Goal: Check status: Check status

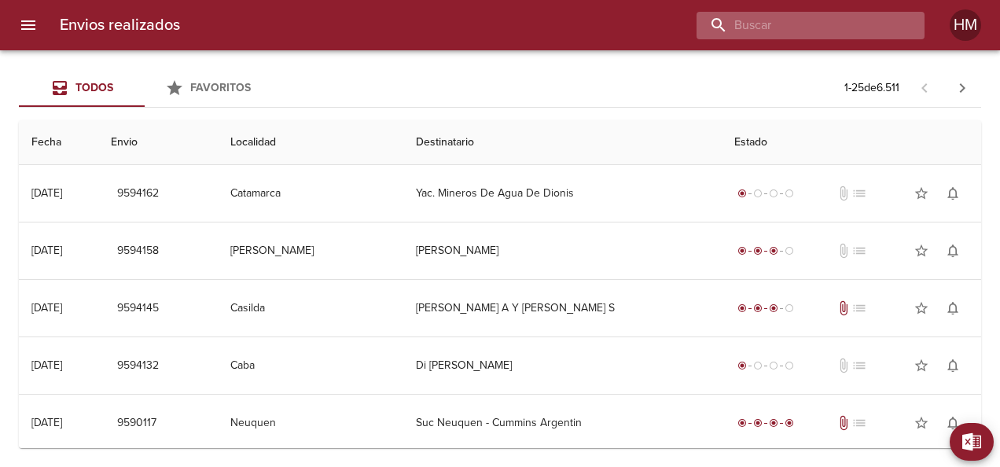
click at [495, 27] on input "buscar" at bounding box center [797, 26] width 201 height 28
paste input "66872"
type input "66872"
click at [495, 20] on input "66872" at bounding box center [797, 26] width 201 height 28
click at [495, 31] on input "66872" at bounding box center [797, 26] width 201 height 28
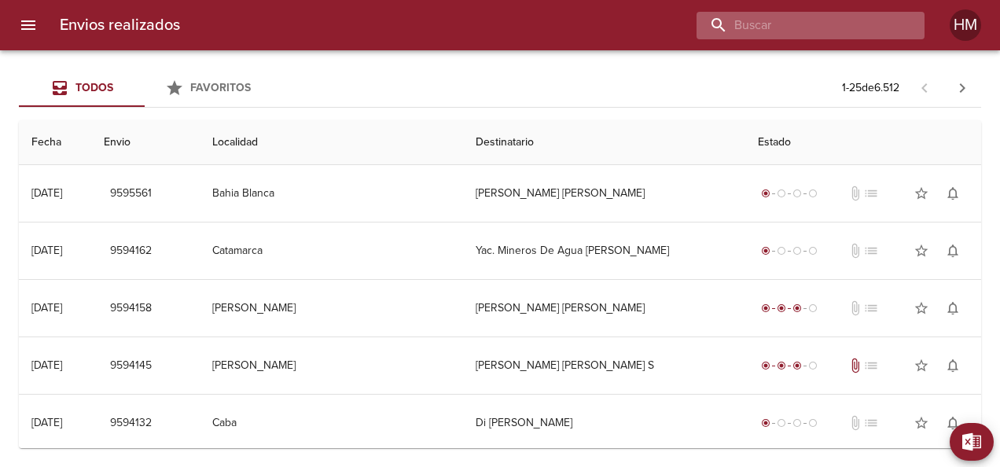
click at [838, 22] on input "buscar" at bounding box center [797, 26] width 201 height 28
paste input "66872"
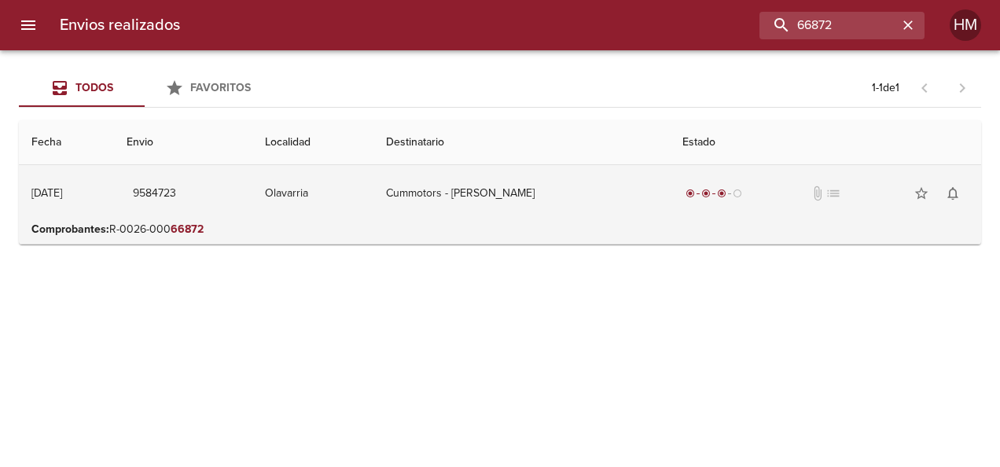
click at [565, 172] on td "Cummotors - [PERSON_NAME]" at bounding box center [522, 193] width 296 height 57
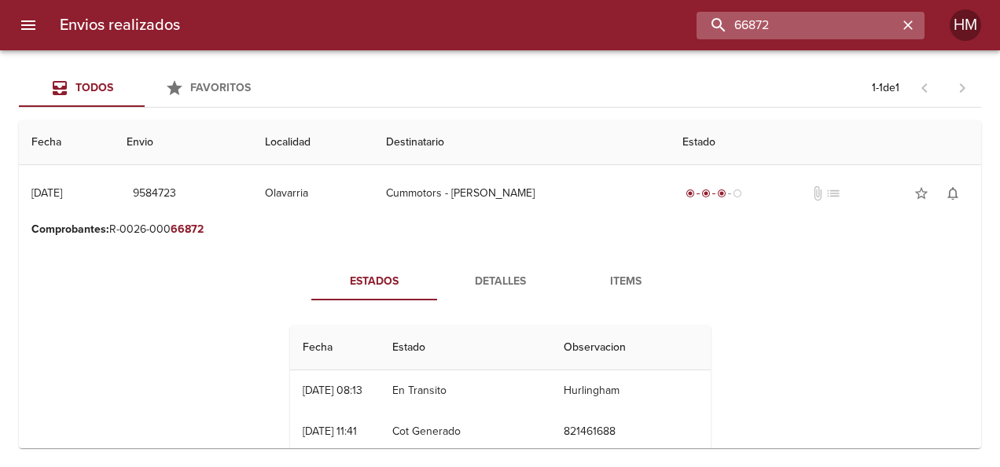
click at [830, 20] on input "66872" at bounding box center [797, 26] width 201 height 28
paste input "5"
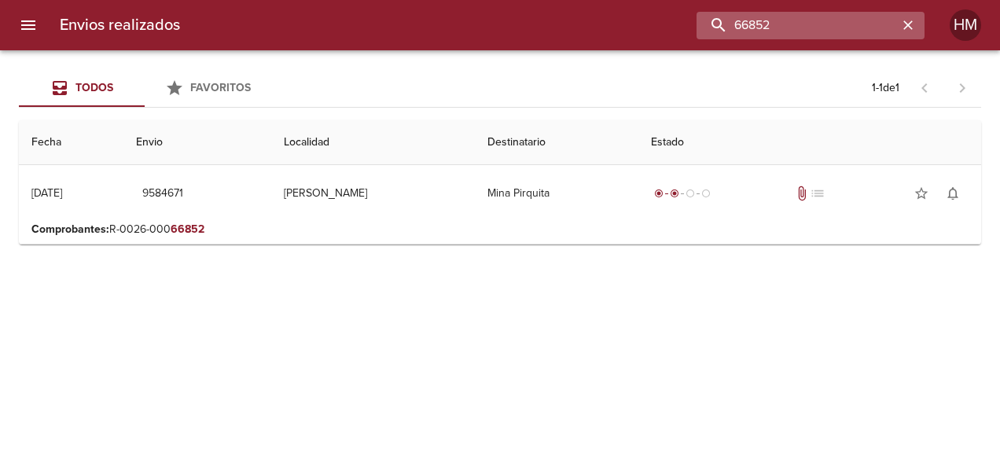
click at [786, 24] on input "66852" at bounding box center [797, 26] width 201 height 28
paste input "60"
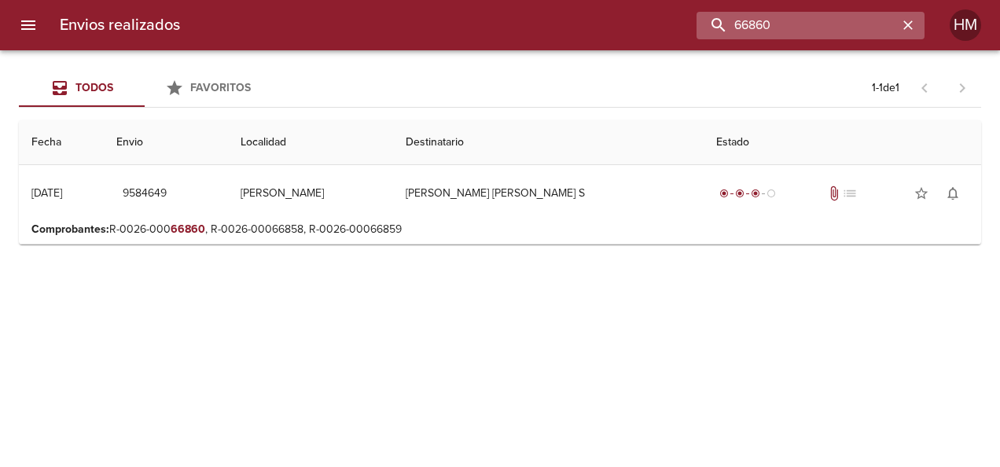
click at [794, 25] on input "66860" at bounding box center [797, 26] width 201 height 28
paste input "55"
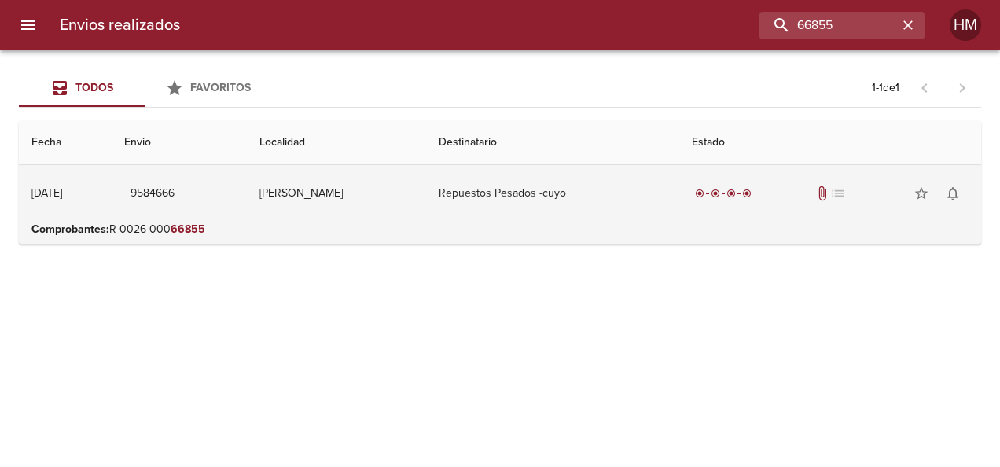
click at [528, 215] on td "Repuestos Pesados -cuyo" at bounding box center [552, 193] width 252 height 57
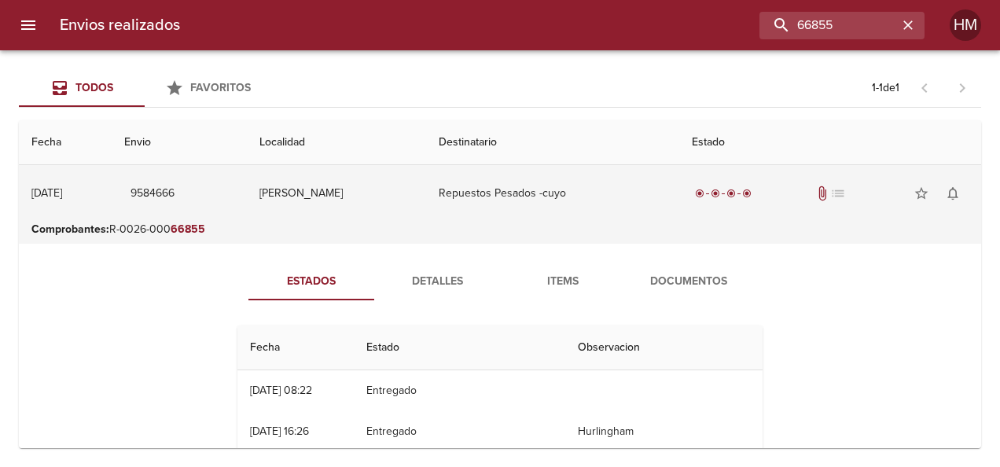
scroll to position [79, 0]
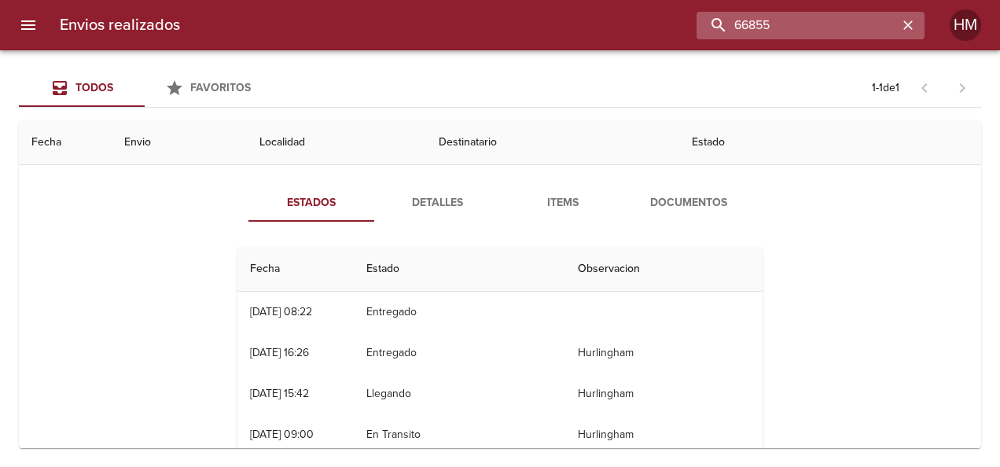
click at [827, 26] on input "66855" at bounding box center [797, 26] width 201 height 28
paste input "3"
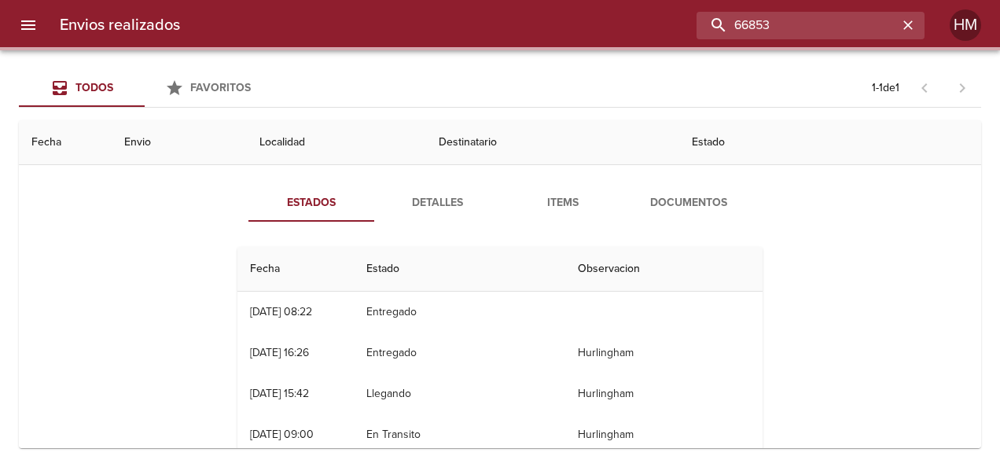
scroll to position [0, 0]
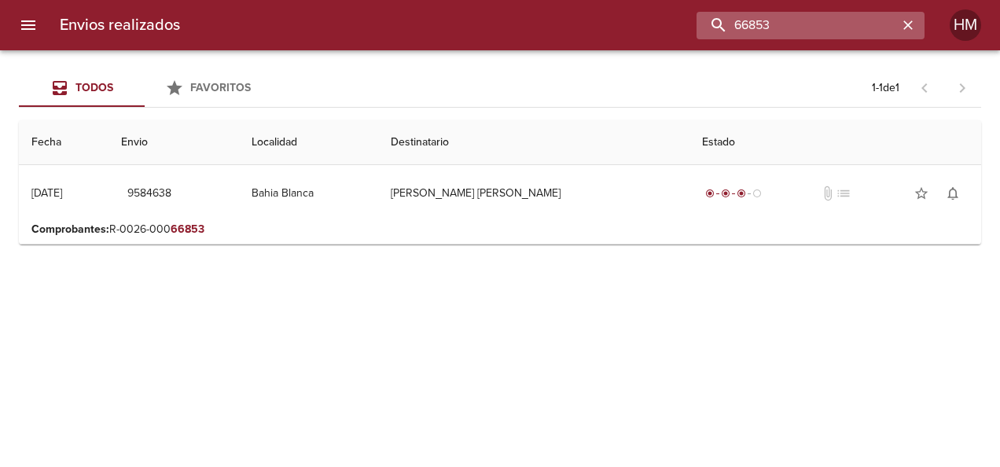
click at [864, 20] on input "66853" at bounding box center [797, 26] width 201 height 28
paste input "7"
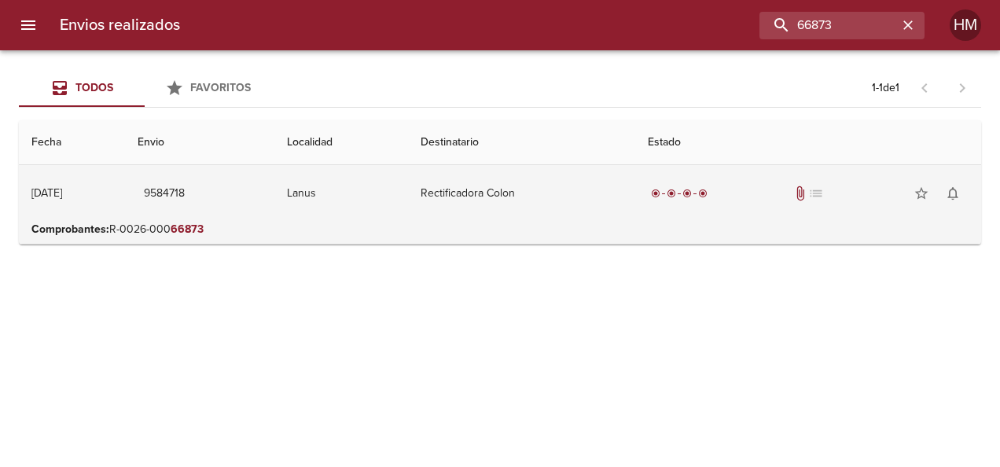
click at [483, 206] on td "Rectificadora Colon" at bounding box center [521, 193] width 226 height 57
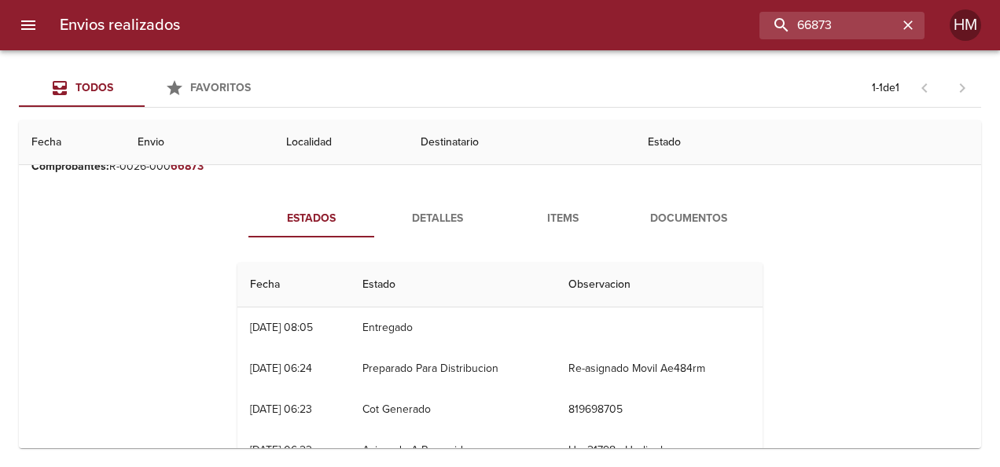
scroll to position [79, 0]
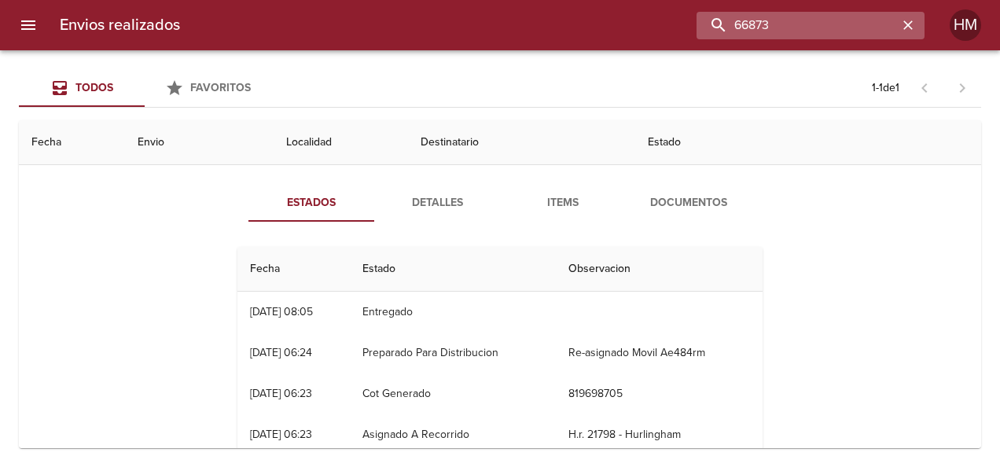
click at [842, 22] on input "66873" at bounding box center [797, 26] width 201 height 28
paste input "57"
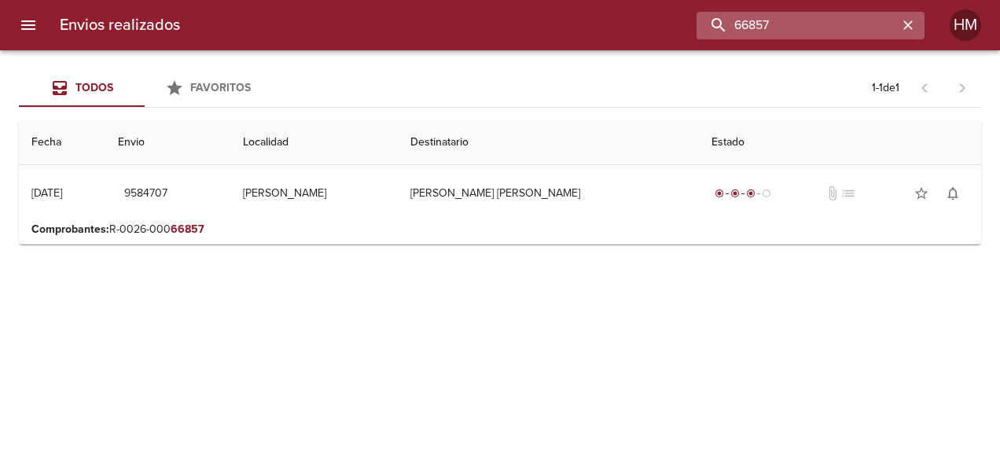
scroll to position [0, 0]
click at [817, 24] on input "66857" at bounding box center [797, 26] width 201 height 28
paste input "62"
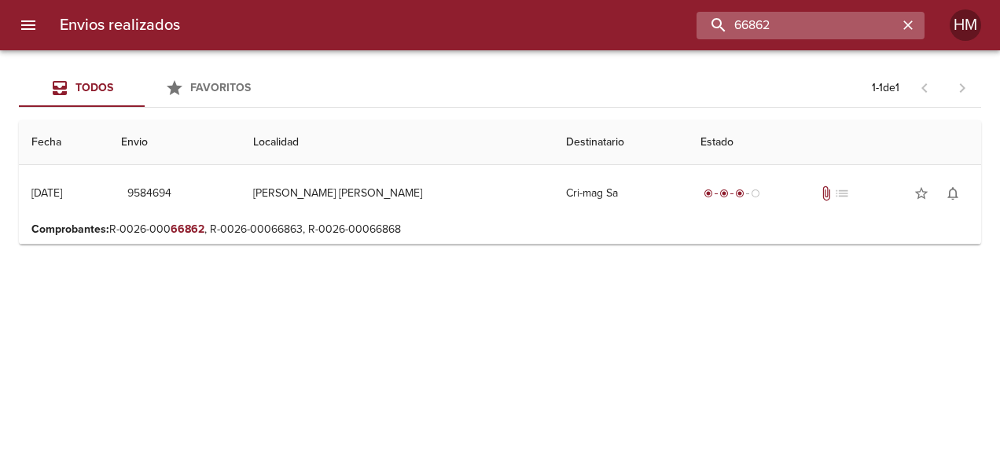
click at [819, 25] on input "66862" at bounding box center [797, 26] width 201 height 28
paste input "31"
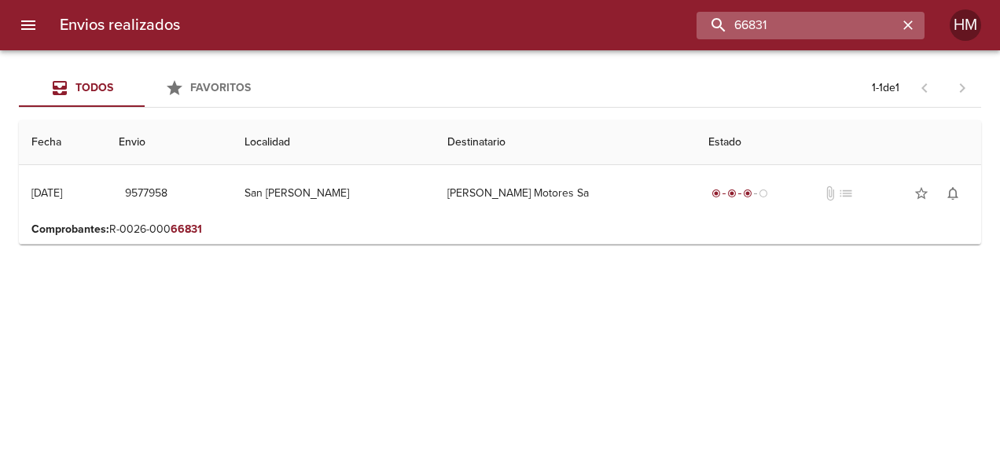
click at [777, 20] on input "66831" at bounding box center [797, 26] width 201 height 28
paste input "4"
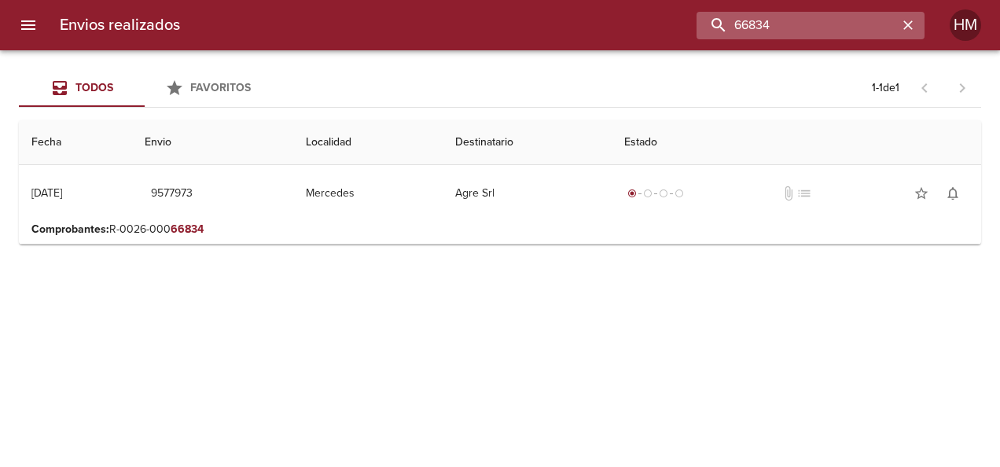
click at [782, 29] on input "66834" at bounding box center [797, 26] width 201 height 28
paste input "920"
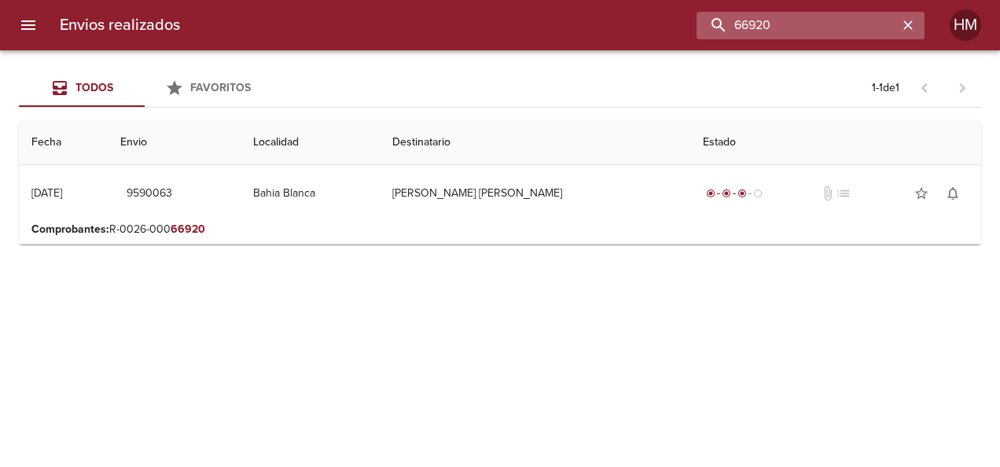
click at [871, 22] on input "66920" at bounding box center [797, 26] width 201 height 28
paste input "19"
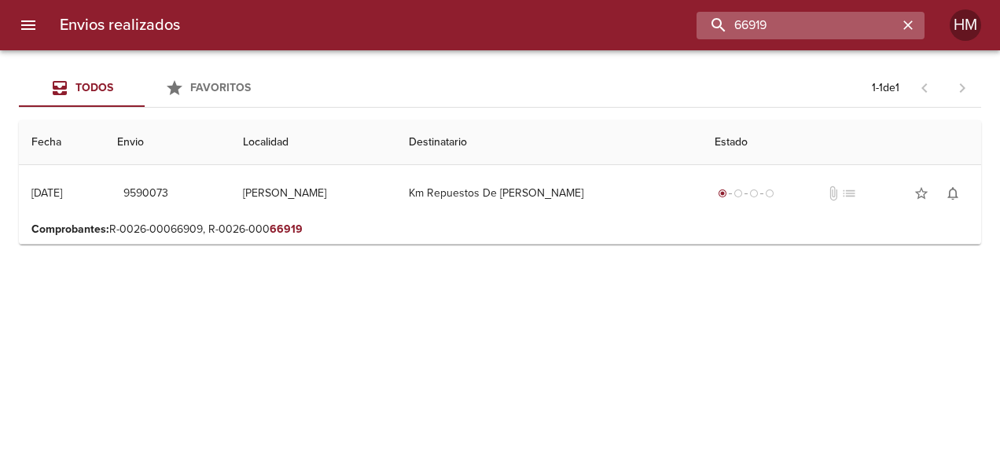
click at [794, 28] on input "66919" at bounding box center [797, 26] width 201 height 28
click at [819, 24] on input "66919" at bounding box center [797, 26] width 201 height 28
paste input "7"
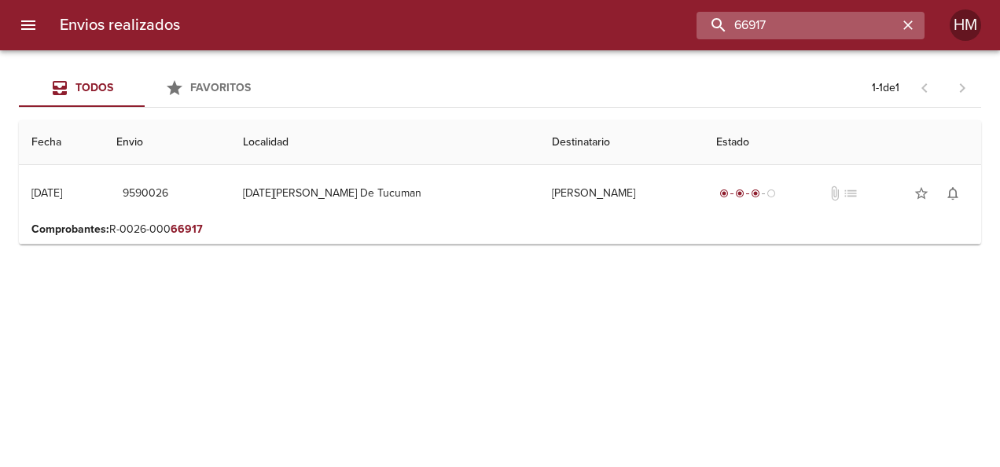
click at [878, 21] on input "66917" at bounding box center [797, 26] width 201 height 28
paste input "0"
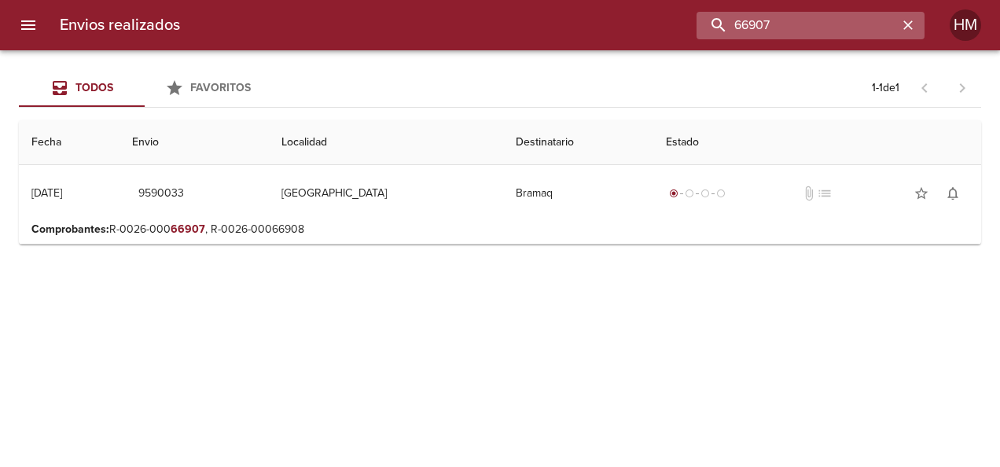
click at [793, 24] on input "66907" at bounding box center [797, 26] width 201 height 28
paste input "12"
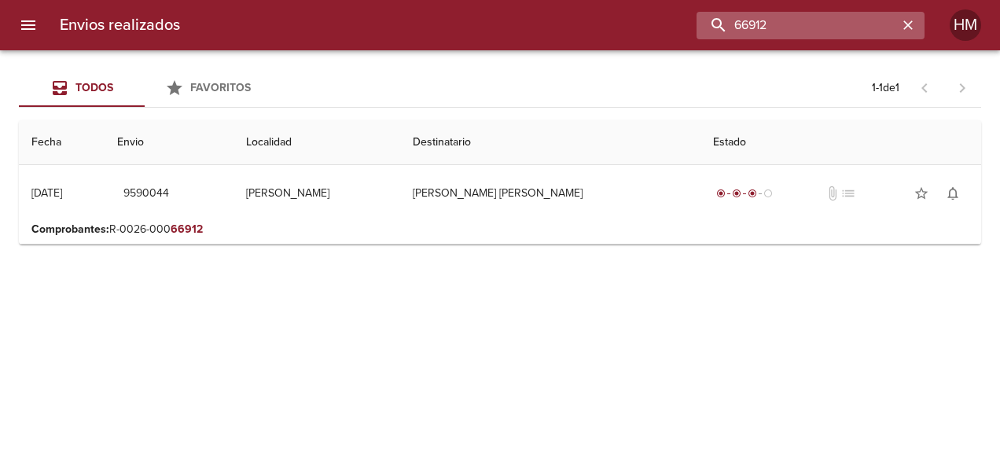
click at [768, 22] on input "66912" at bounding box center [797, 26] width 201 height 28
paste input "0"
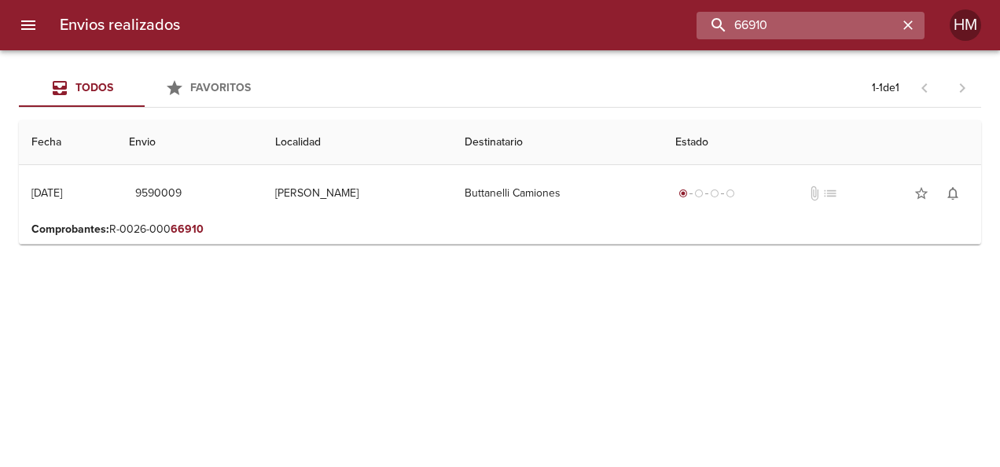
click at [856, 25] on input "66910" at bounding box center [797, 26] width 201 height 28
paste input "06"
click at [842, 24] on input "66906" at bounding box center [797, 26] width 201 height 28
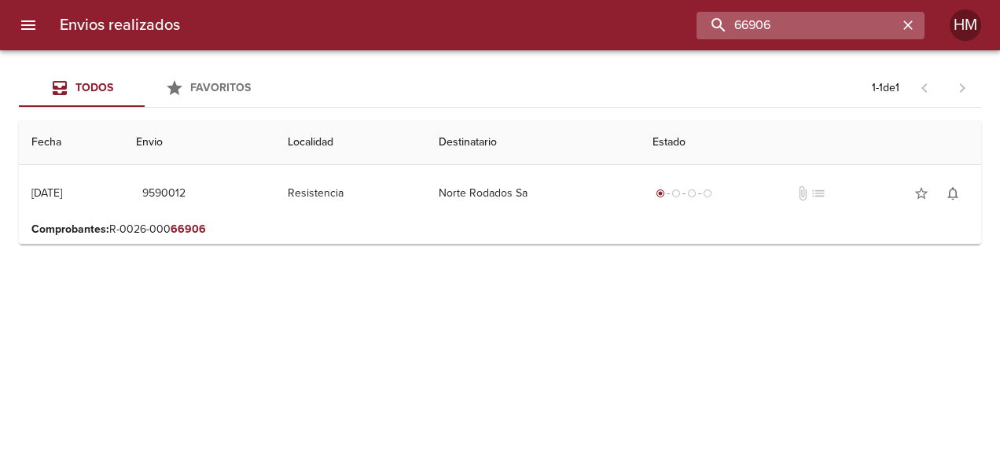
paste input "13"
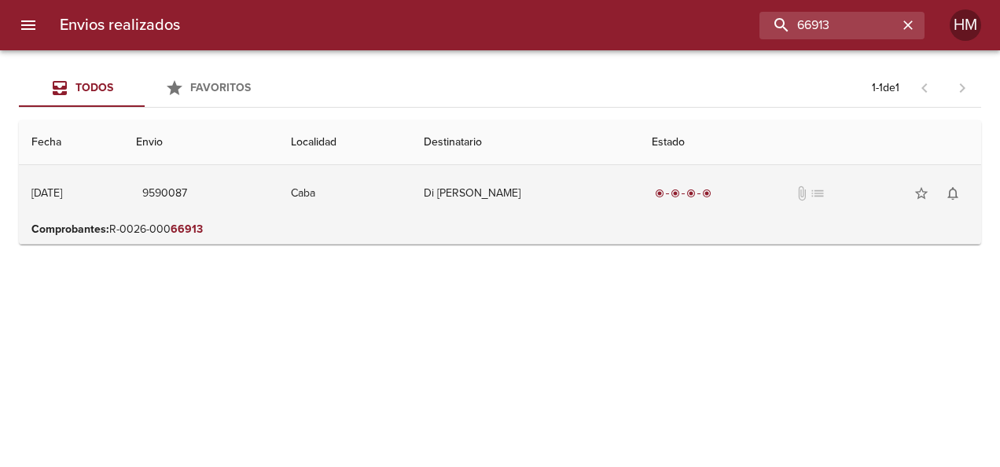
click at [403, 203] on td "Caba" at bounding box center [344, 193] width 133 height 57
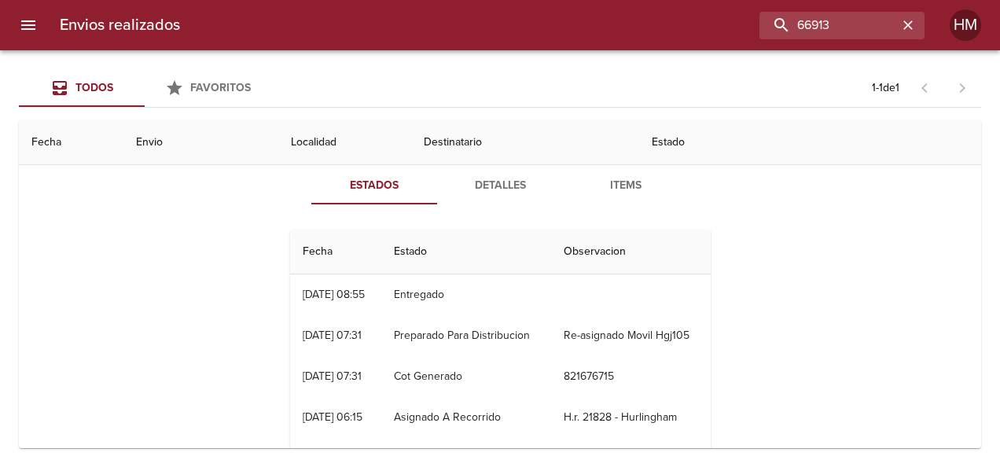
scroll to position [157, 0]
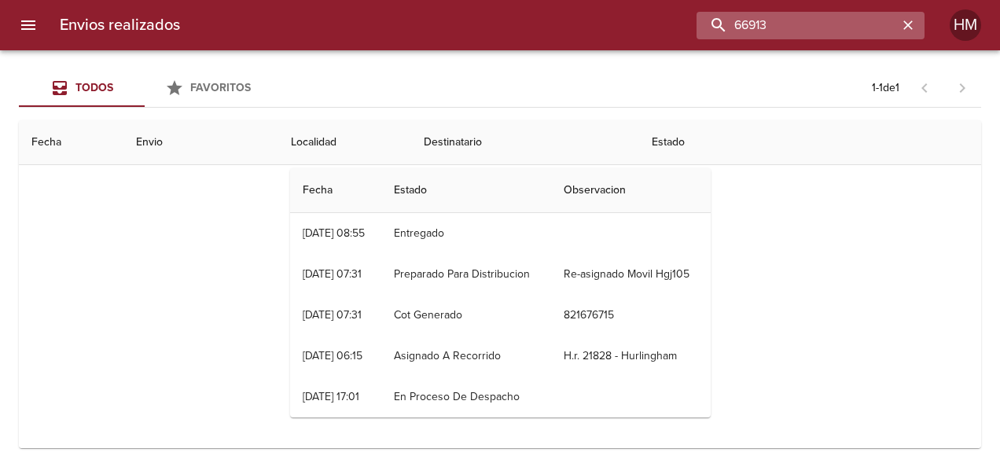
click at [818, 23] on input "66913" at bounding box center [797, 26] width 201 height 28
paste input "891"
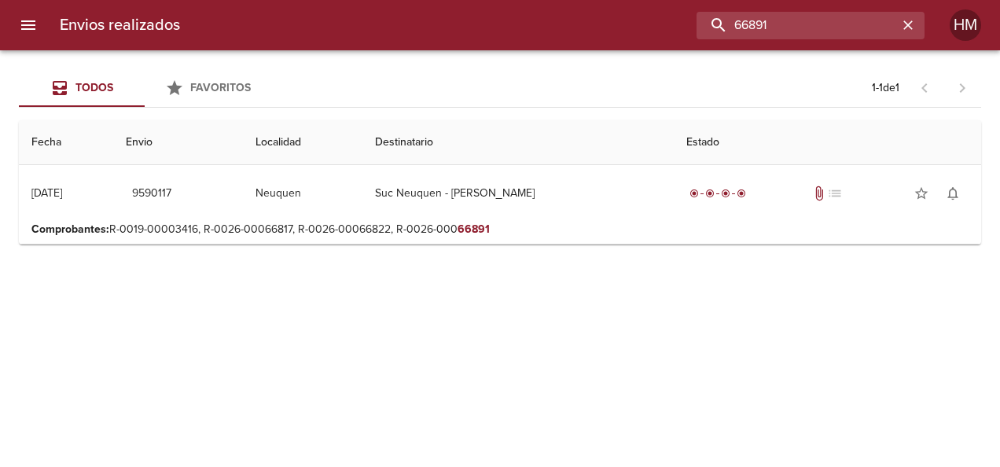
scroll to position [0, 0]
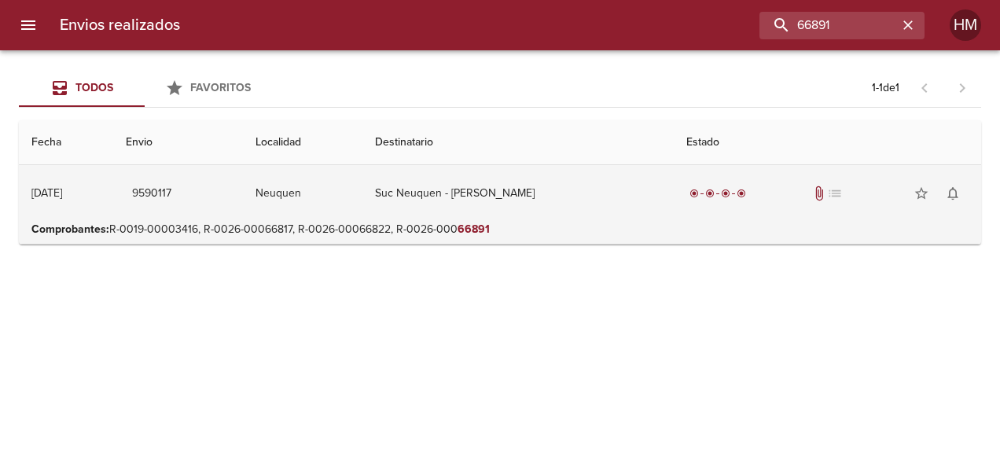
click at [563, 208] on td "Suc Neuquen - [PERSON_NAME]" at bounding box center [518, 193] width 311 height 57
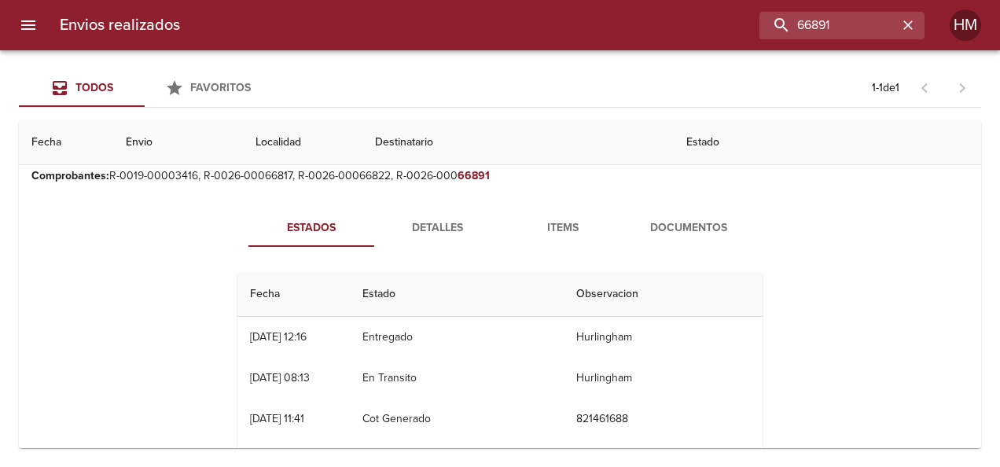
scroll to position [79, 0]
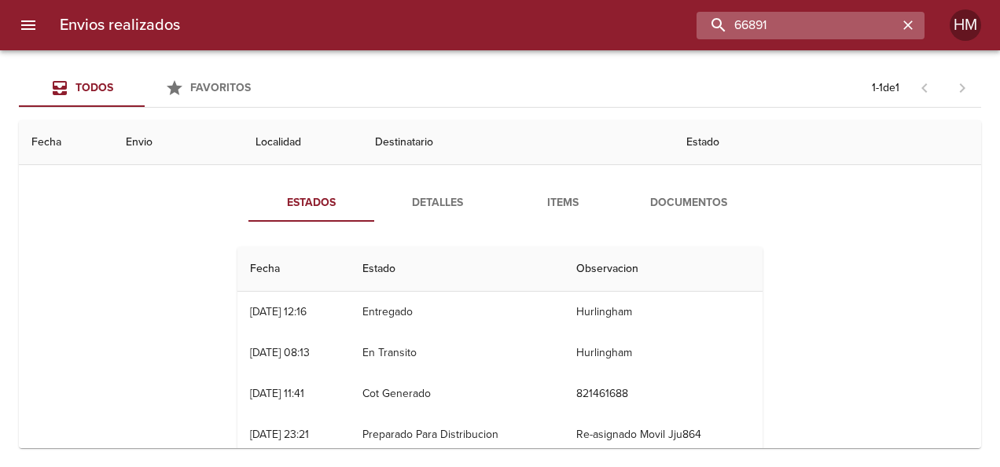
click at [840, 19] on input "66891" at bounding box center [797, 26] width 201 height 28
paste input "17"
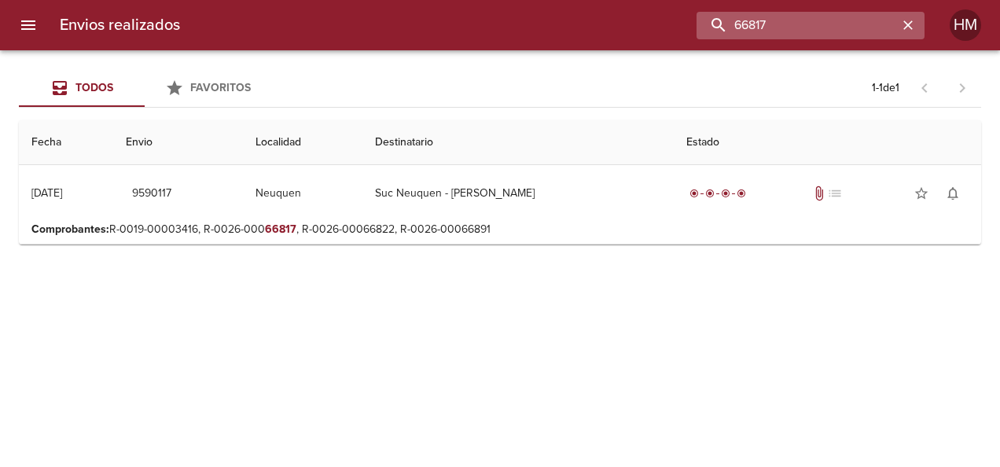
scroll to position [0, 0]
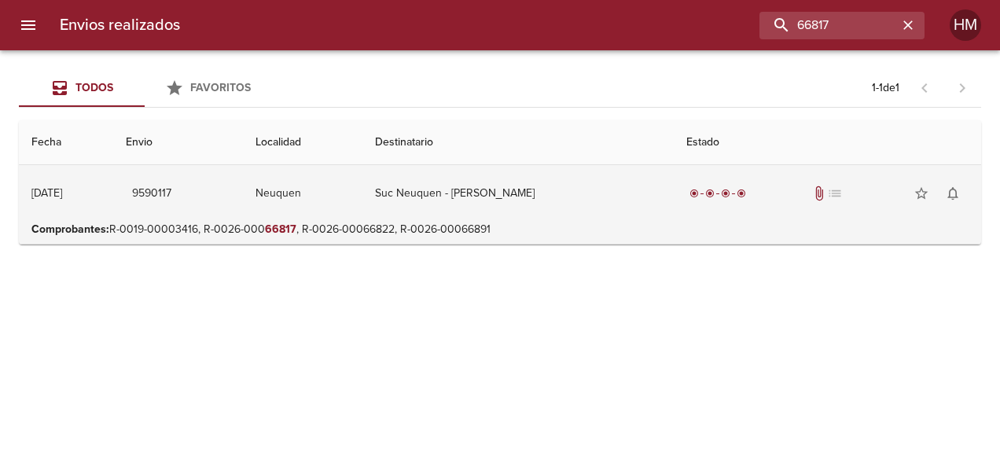
click at [613, 195] on td "Suc Neuquen - [PERSON_NAME]" at bounding box center [518, 193] width 311 height 57
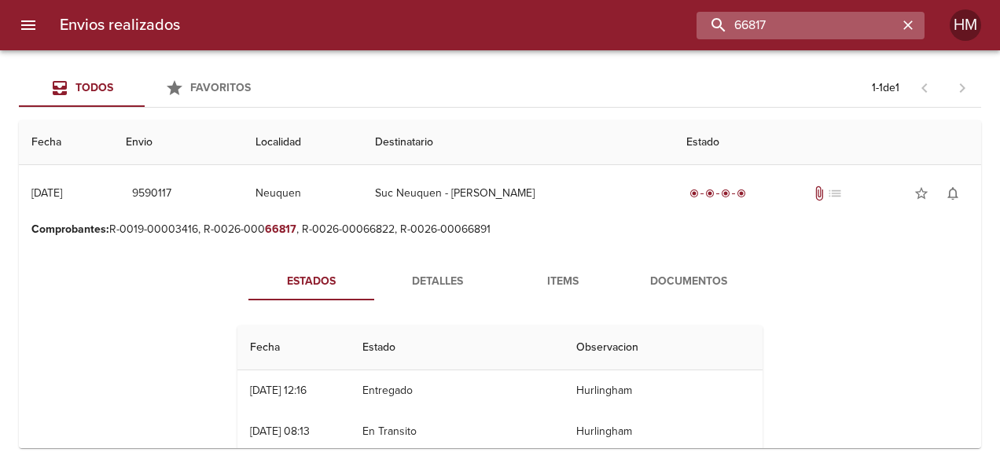
click at [849, 24] on input "66817" at bounding box center [797, 26] width 201 height 28
paste input "50"
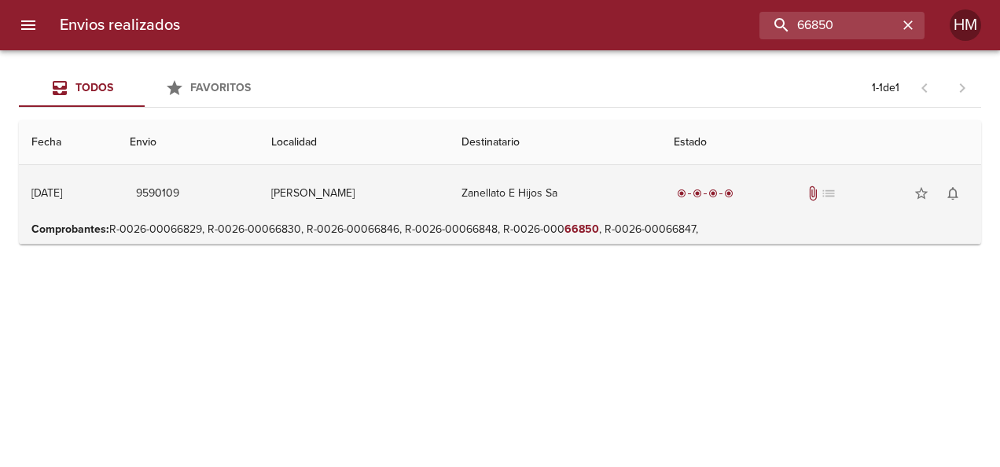
click at [551, 211] on td "Zanellato E Hijos Sa" at bounding box center [555, 193] width 212 height 57
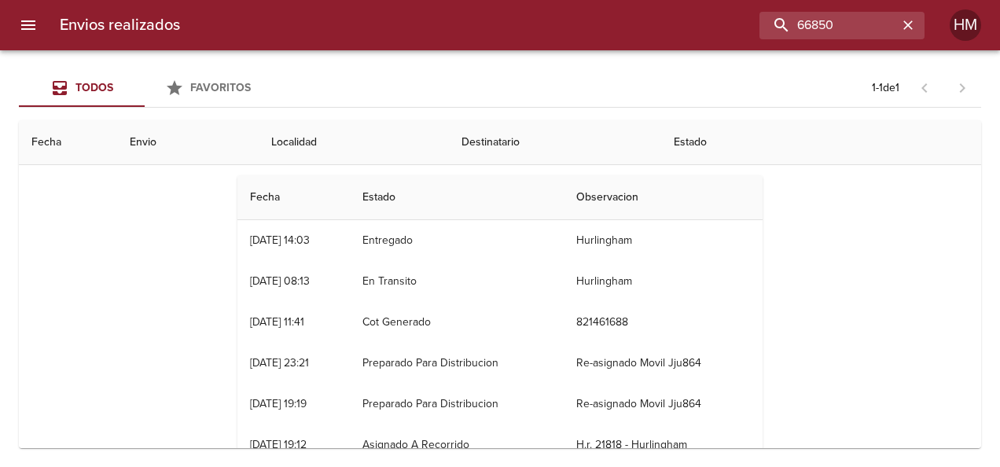
scroll to position [157, 0]
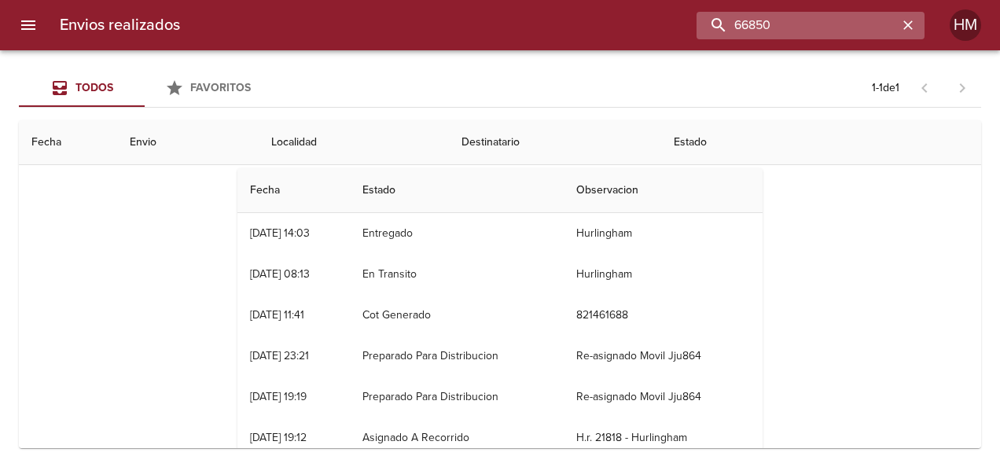
click at [813, 19] on input "66850" at bounding box center [797, 26] width 201 height 28
paste input "903"
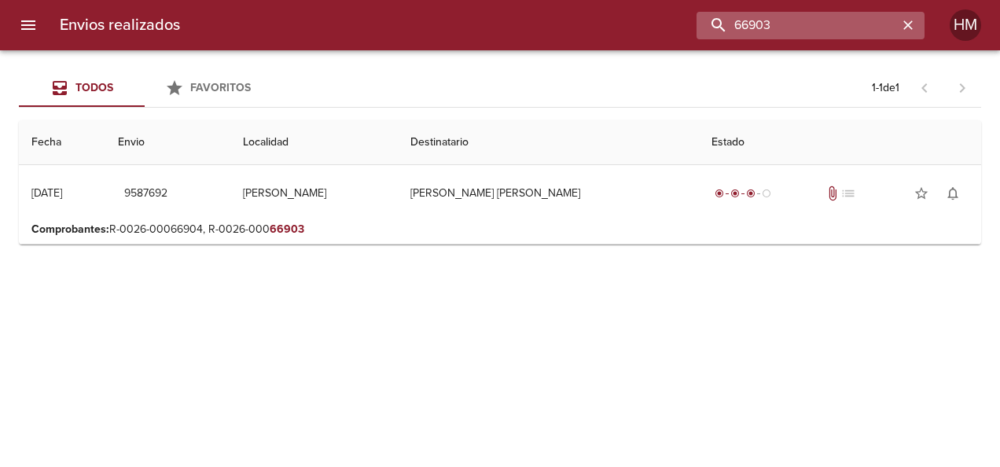
scroll to position [0, 0]
click at [738, 17] on input "66903" at bounding box center [797, 26] width 201 height 28
paste input "3332"
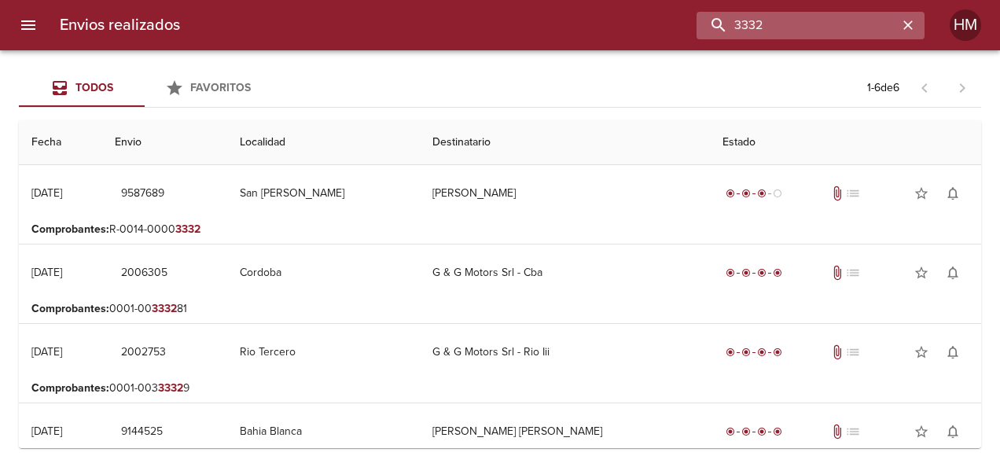
click at [761, 24] on input "3332" at bounding box center [797, 26] width 201 height 28
paste input "66901"
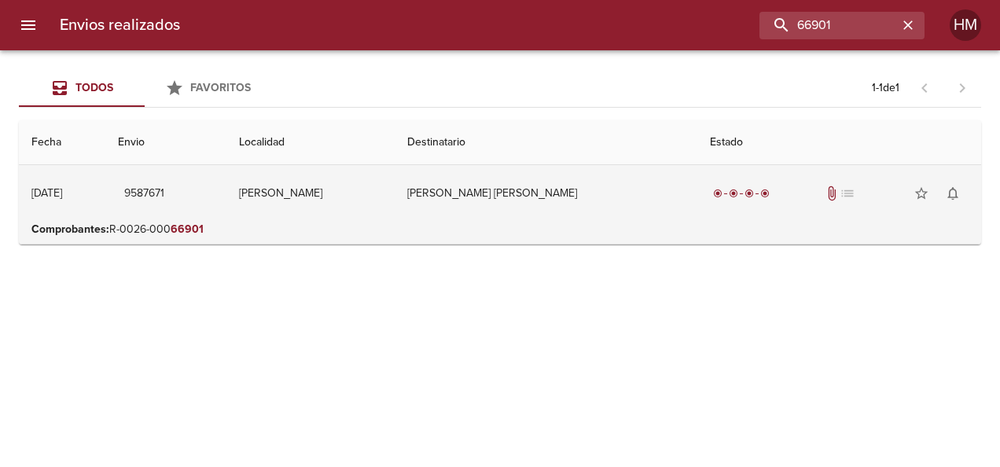
click at [395, 168] on td "[PERSON_NAME]" at bounding box center [310, 193] width 168 height 57
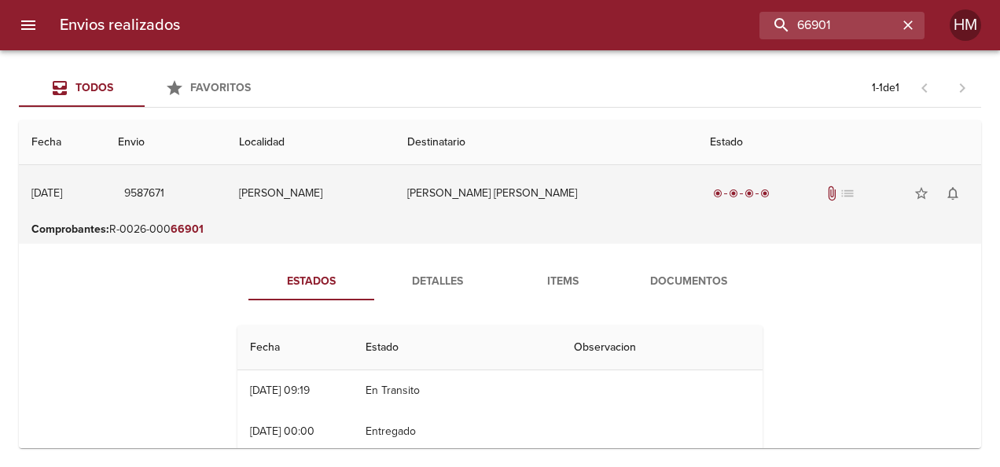
scroll to position [79, 0]
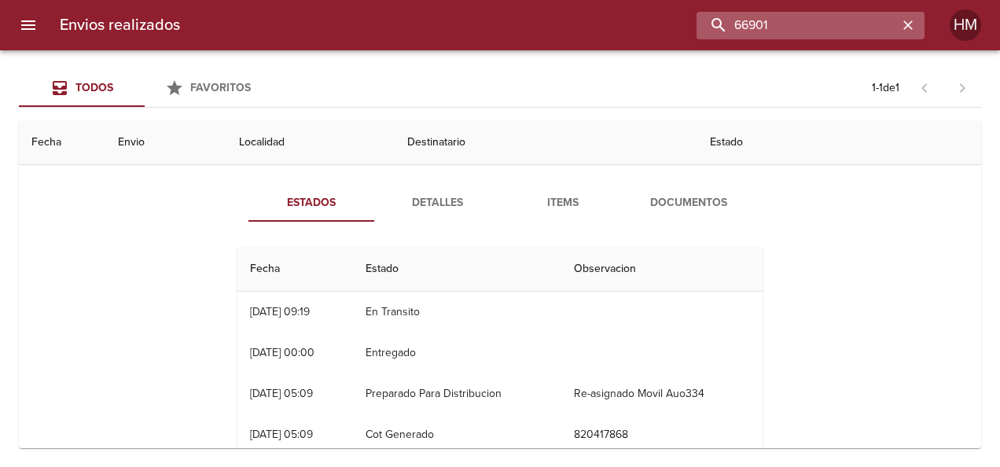
click at [834, 35] on input "66901" at bounding box center [797, 26] width 201 height 28
paste input "0"
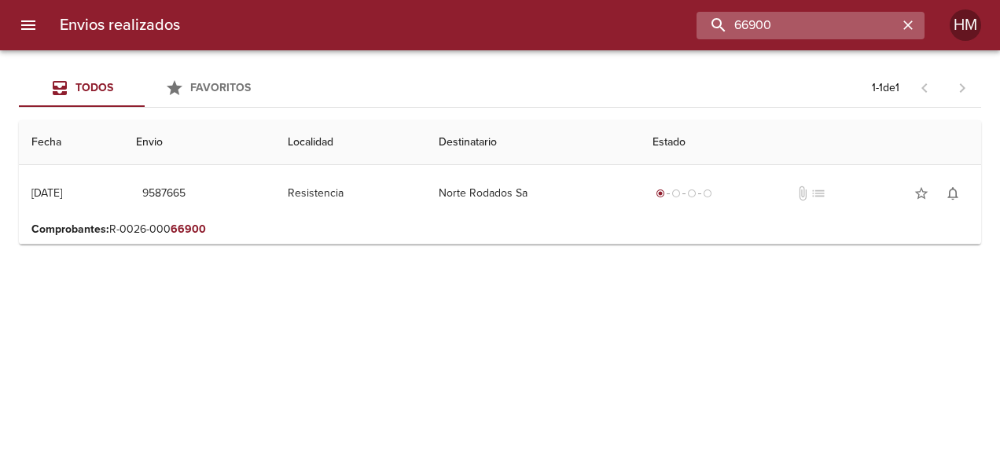
scroll to position [0, 0]
click at [788, 24] on input "66900" at bounding box center [797, 26] width 201 height 28
paste input "2"
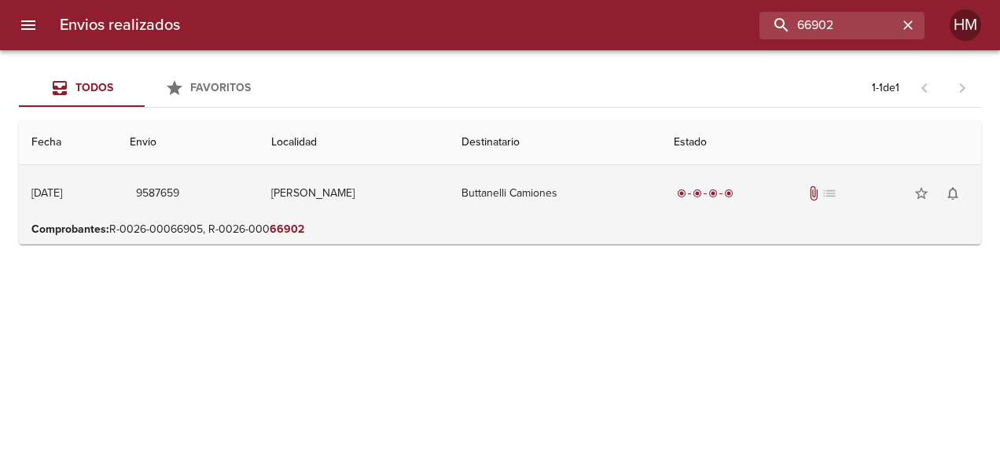
click at [521, 181] on td "Buttanelli Camiones" at bounding box center [555, 193] width 212 height 57
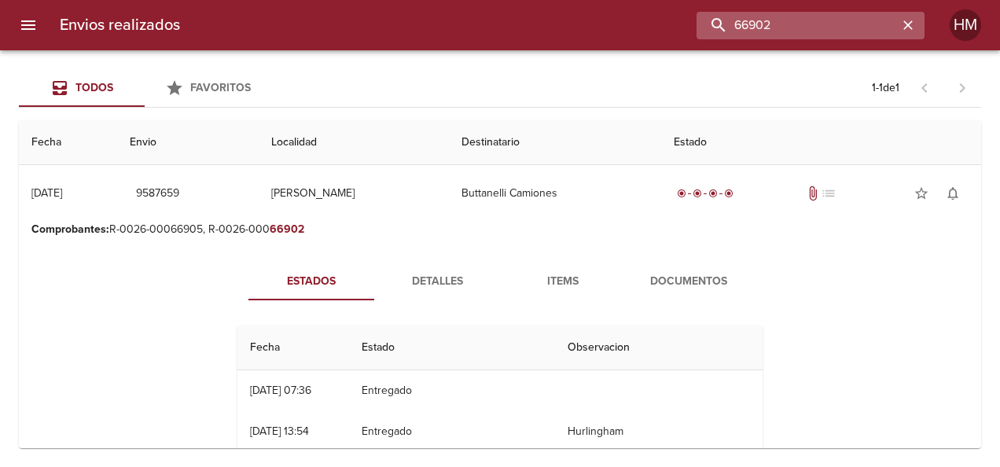
click at [797, 21] on input "66902" at bounding box center [797, 26] width 201 height 28
paste input "5"
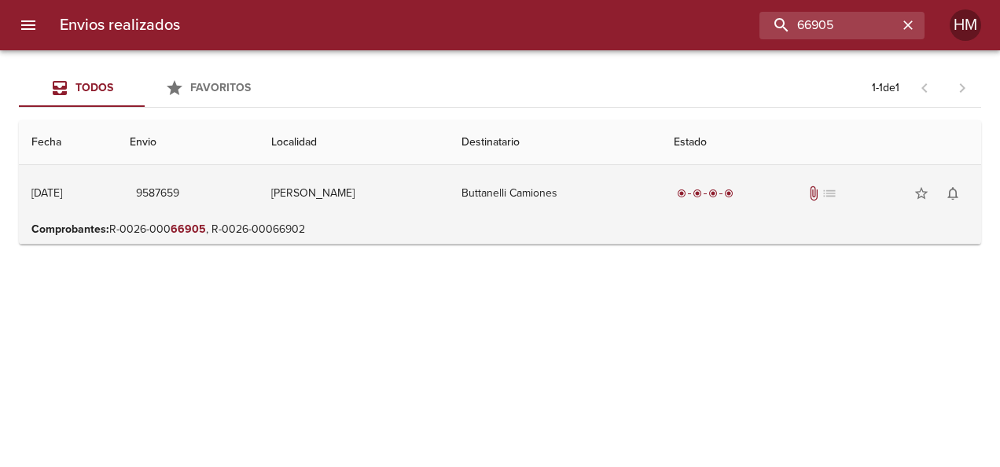
click at [310, 206] on td "[PERSON_NAME]" at bounding box center [354, 193] width 190 height 57
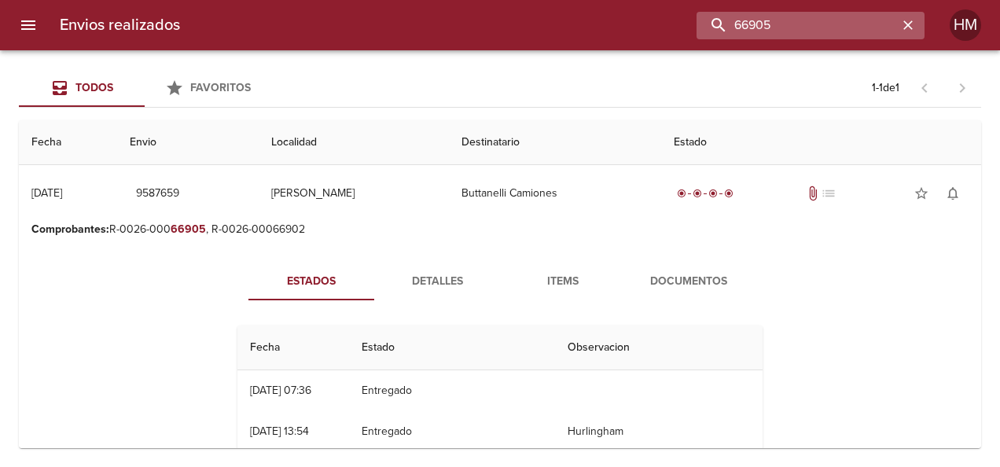
click at [812, 28] on input "66905" at bounding box center [797, 26] width 201 height 28
paste input "9587649"
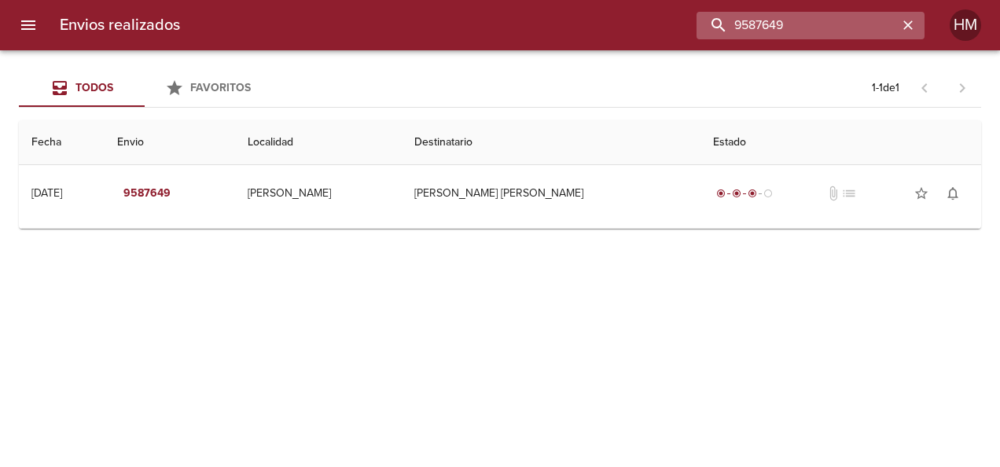
click at [797, 20] on input "9587649" at bounding box center [797, 26] width 201 height 28
click at [796, 20] on input "9587649" at bounding box center [797, 26] width 201 height 28
paste input "16"
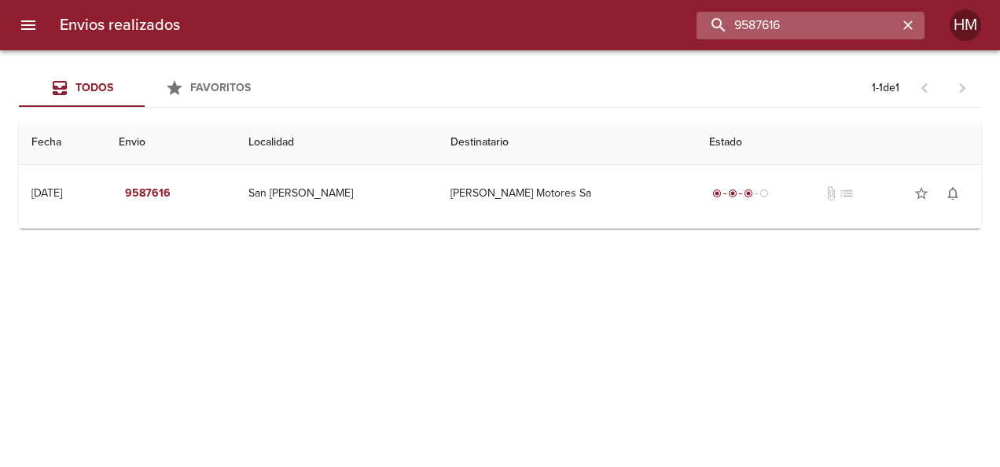
click at [758, 29] on input "9587616" at bounding box center [797, 26] width 201 height 28
click at [750, 24] on input "9587616" at bounding box center [797, 26] width 201 height 28
click at [777, 27] on input "9587616" at bounding box center [797, 26] width 201 height 28
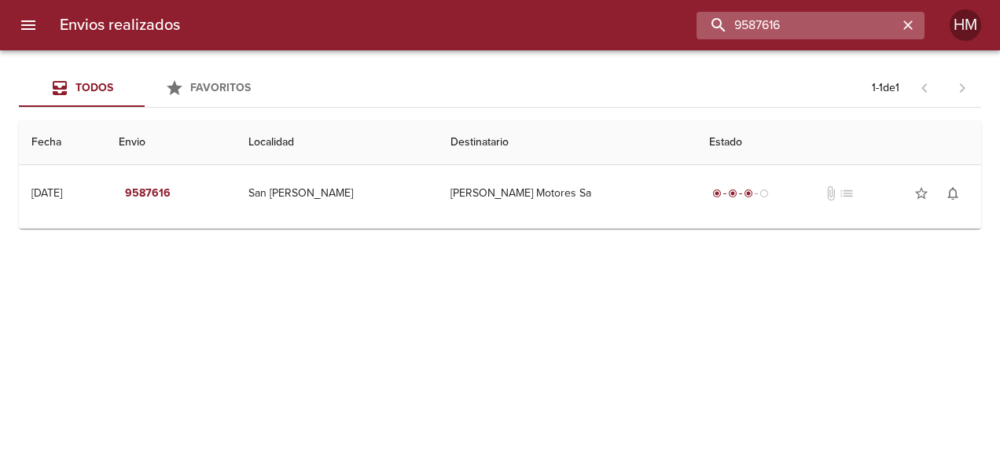
click at [777, 27] on input "9587616" at bounding box center [797, 26] width 201 height 28
paste input "66898"
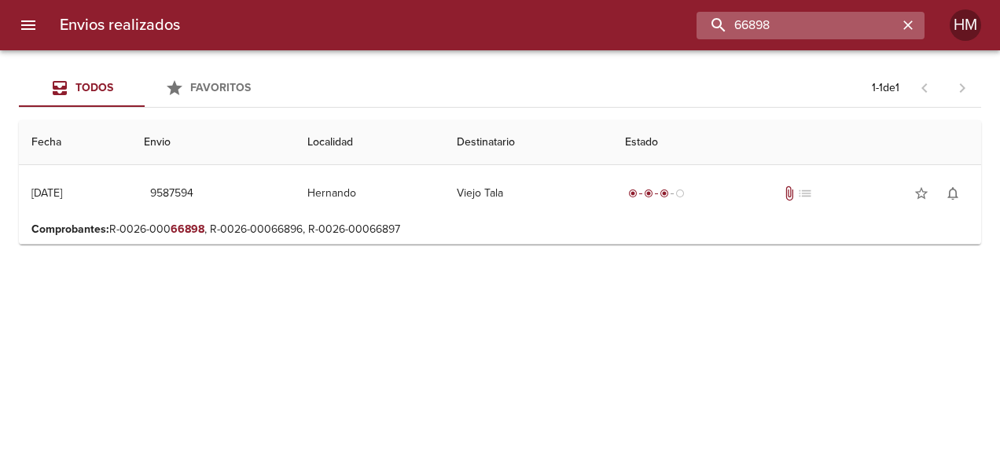
click at [768, 24] on input "66898" at bounding box center [797, 26] width 201 height 28
paste input "5905"
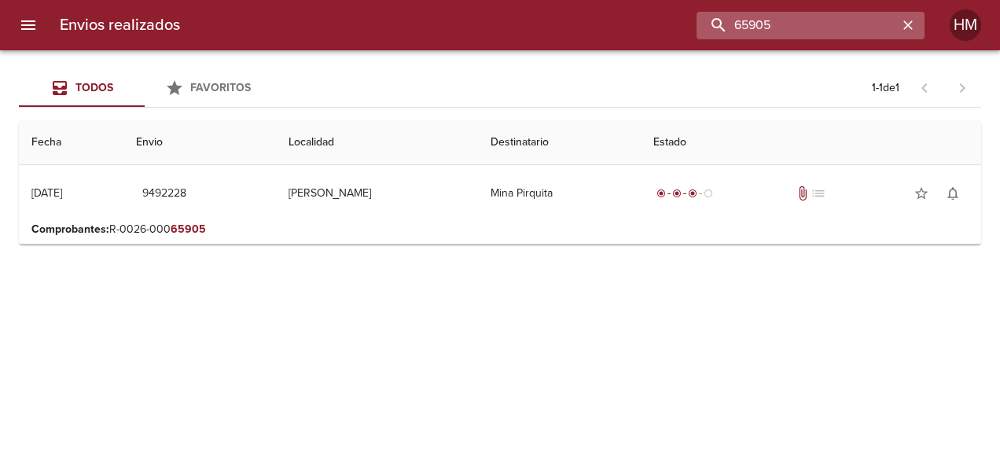
click at [767, 31] on input "65905" at bounding box center [797, 26] width 201 height 28
paste input "6836"
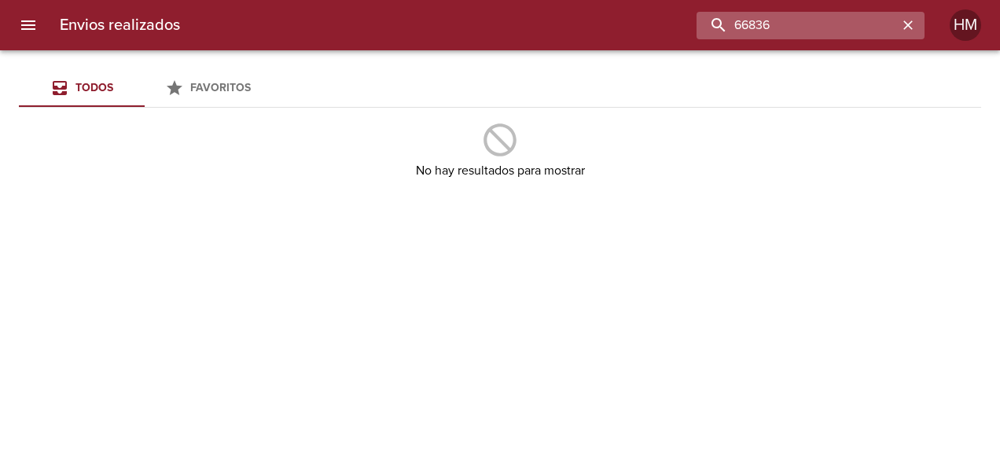
click at [835, 24] on input "66836" at bounding box center [797, 26] width 201 height 28
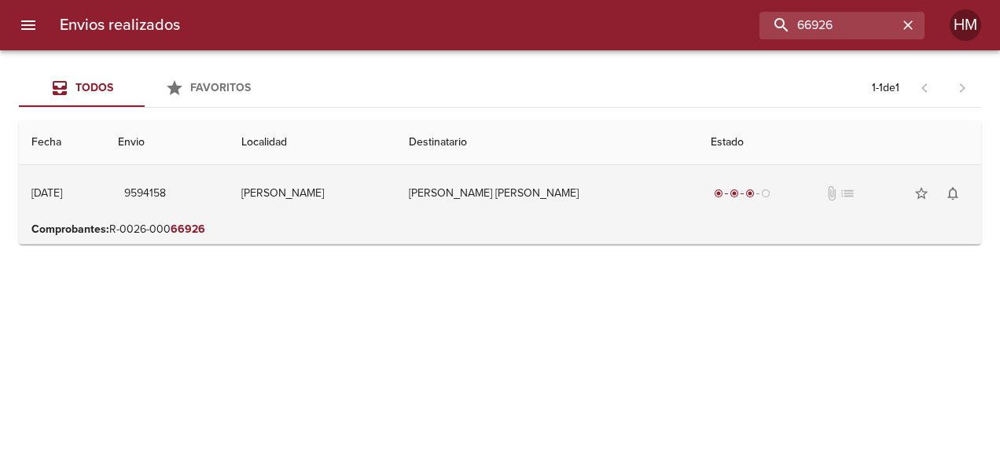
click at [598, 192] on td "[PERSON_NAME] [PERSON_NAME]" at bounding box center [547, 193] width 302 height 57
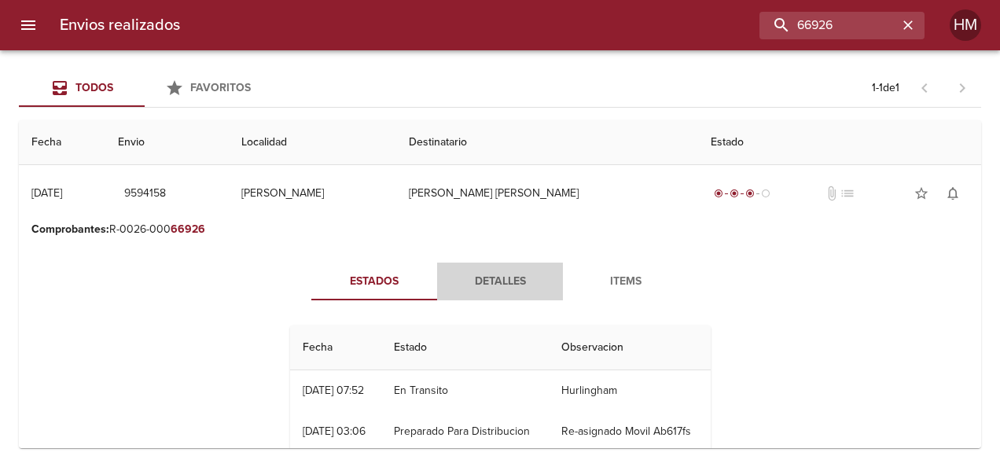
click at [499, 273] on span "Detalles" at bounding box center [500, 282] width 107 height 20
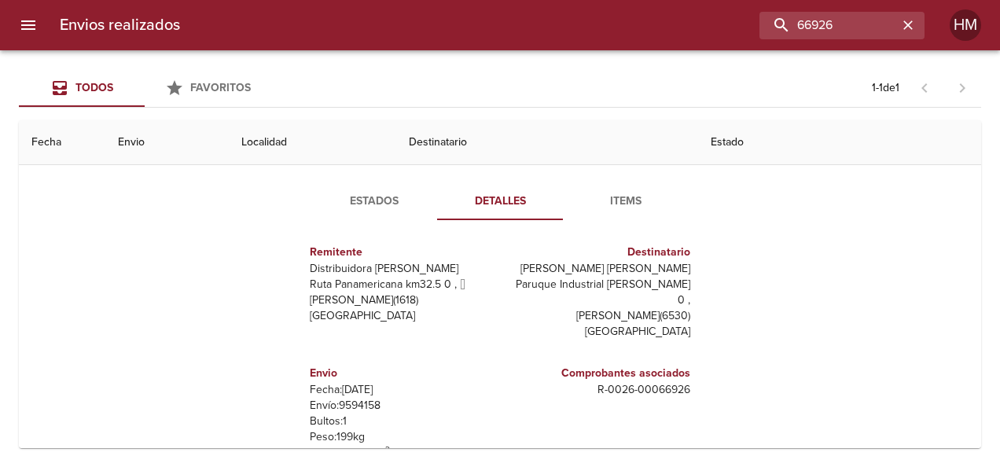
scroll to position [157, 0]
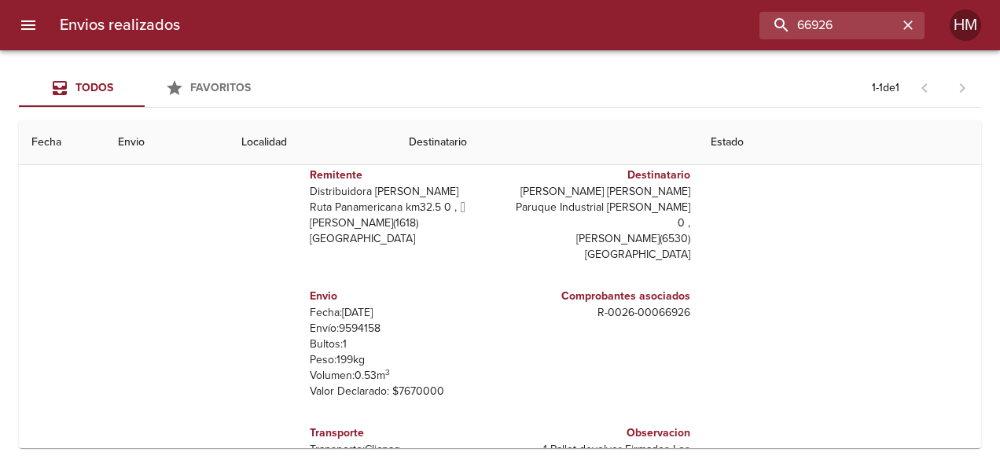
click at [338, 321] on p "Envío: 9594158" at bounding box center [402, 329] width 184 height 16
copy p "9594158"
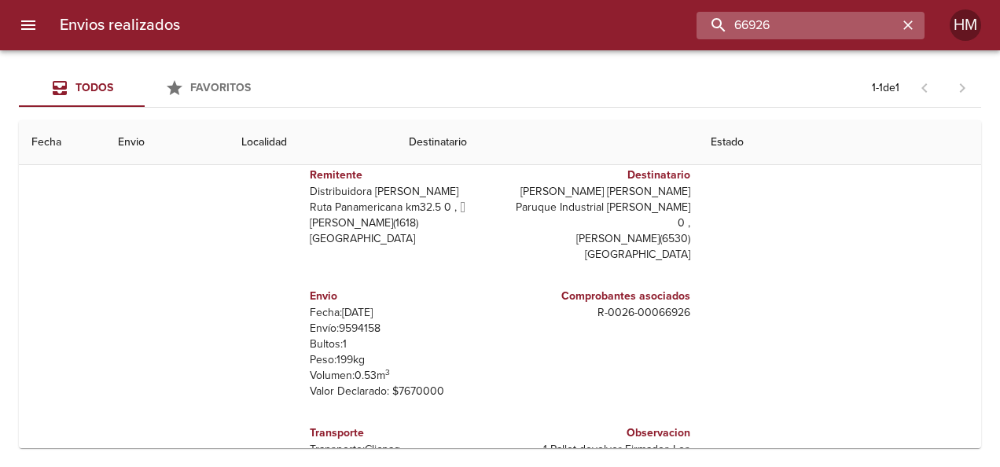
click at [831, 30] on input "66926" at bounding box center [797, 26] width 201 height 28
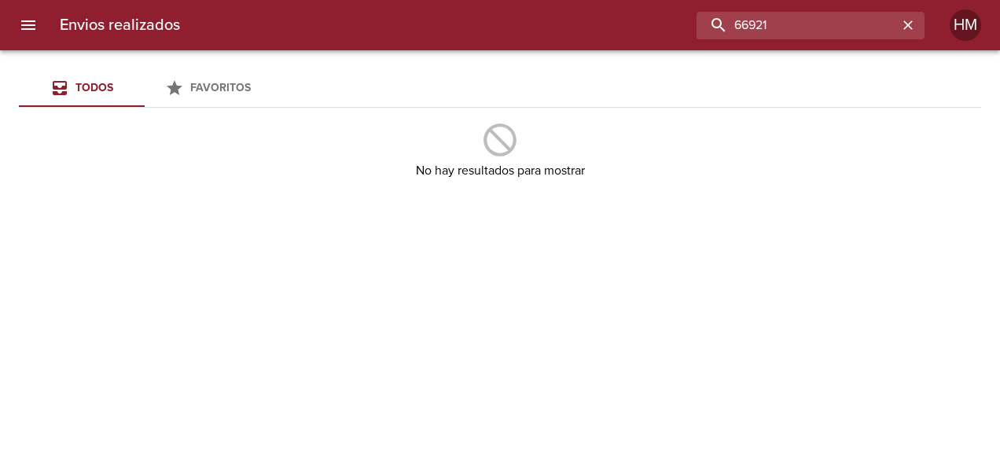
drag, startPoint x: 829, startPoint y: 23, endPoint x: 679, endPoint y: 19, distance: 150.3
click at [679, 19] on div "66921" at bounding box center [559, 26] width 732 height 28
type input "YAC MINEROS"
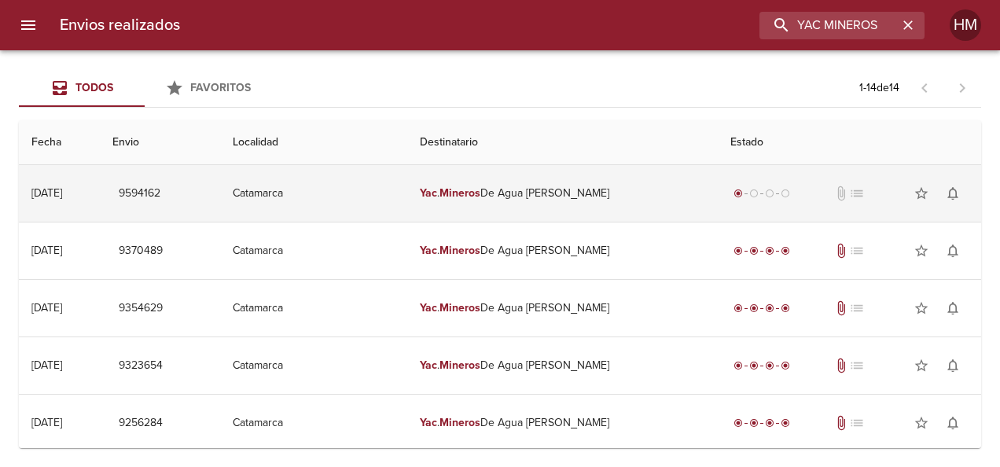
click at [468, 183] on td "Yac . Mineros De Agua [PERSON_NAME]" at bounding box center [562, 193] width 310 height 57
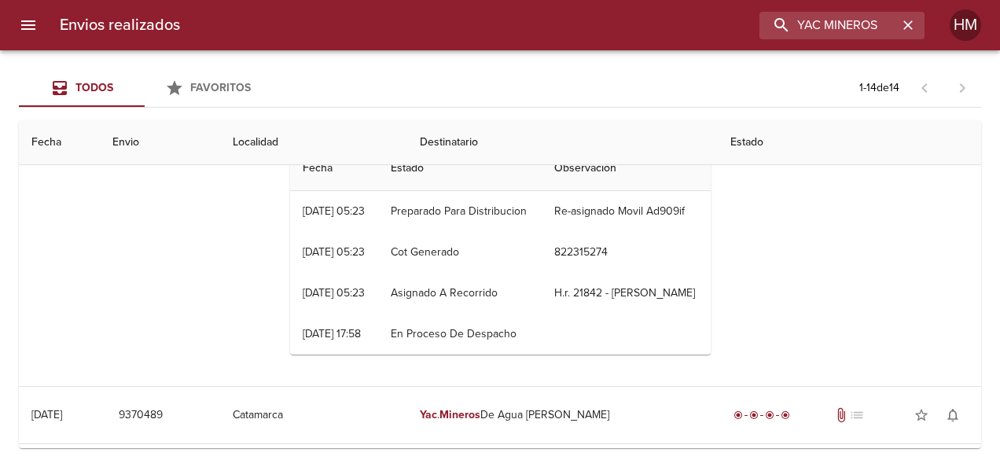
scroll to position [79, 0]
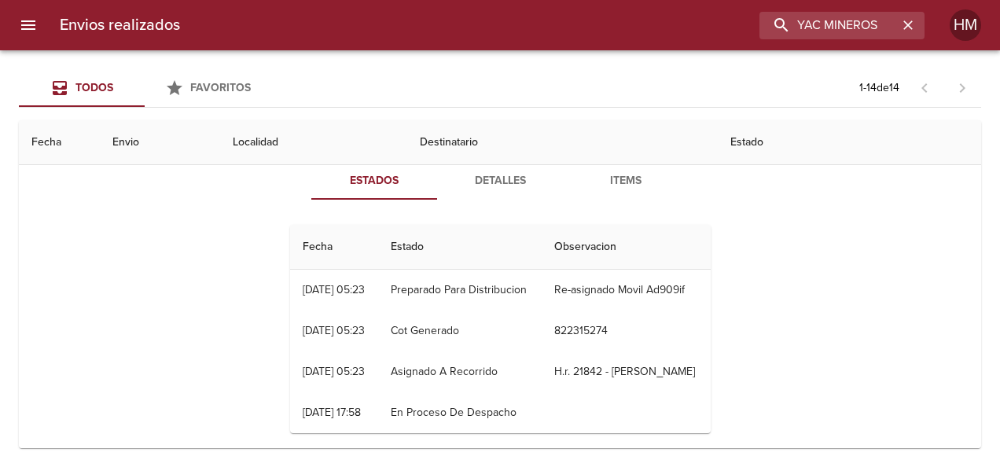
click at [491, 180] on span "Detalles" at bounding box center [500, 181] width 107 height 20
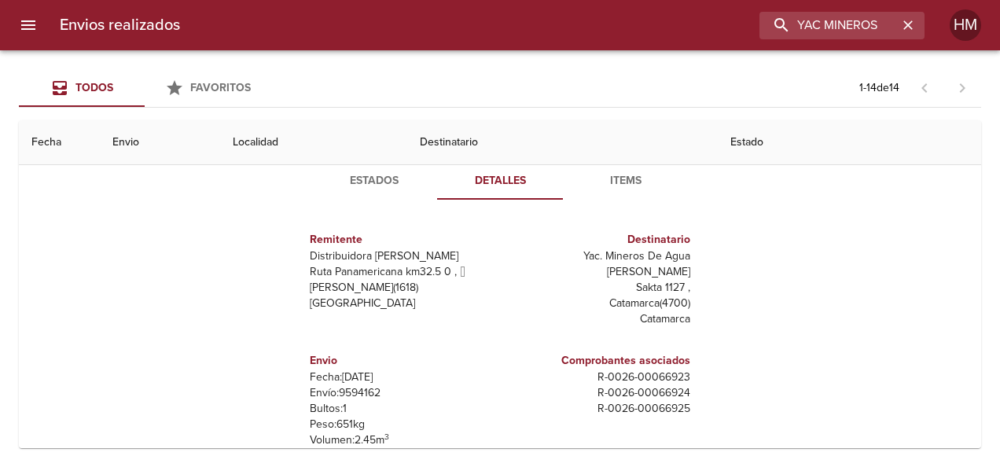
scroll to position [0, 0]
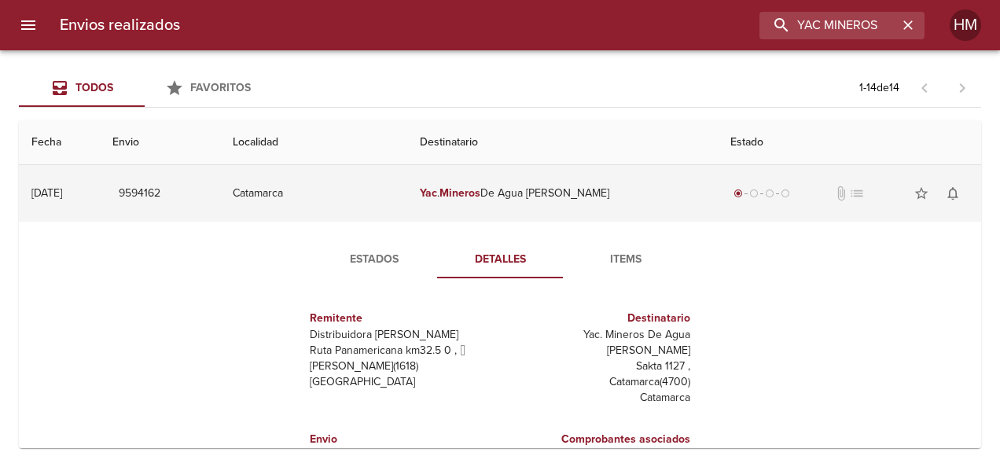
click at [449, 182] on td "Yac . Mineros De Agua [PERSON_NAME]" at bounding box center [562, 193] width 310 height 57
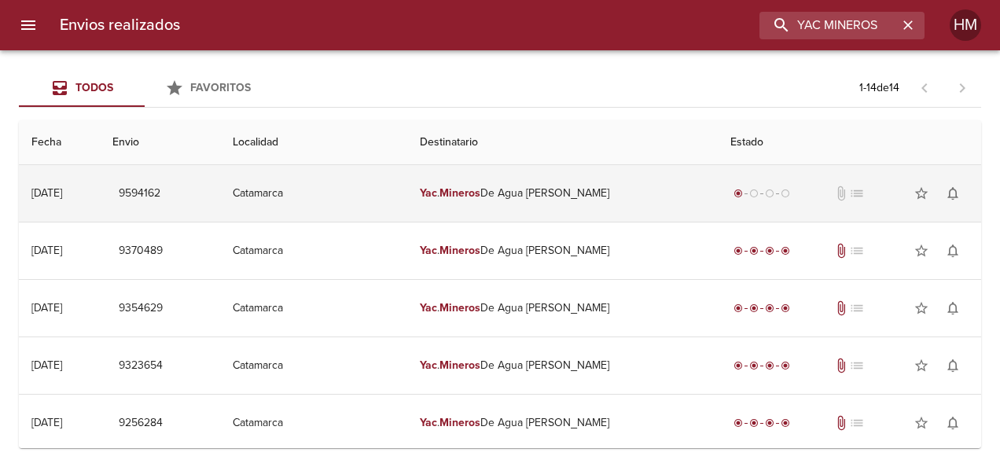
click at [453, 197] on td "Yac . Mineros De Agua [PERSON_NAME]" at bounding box center [562, 193] width 310 height 57
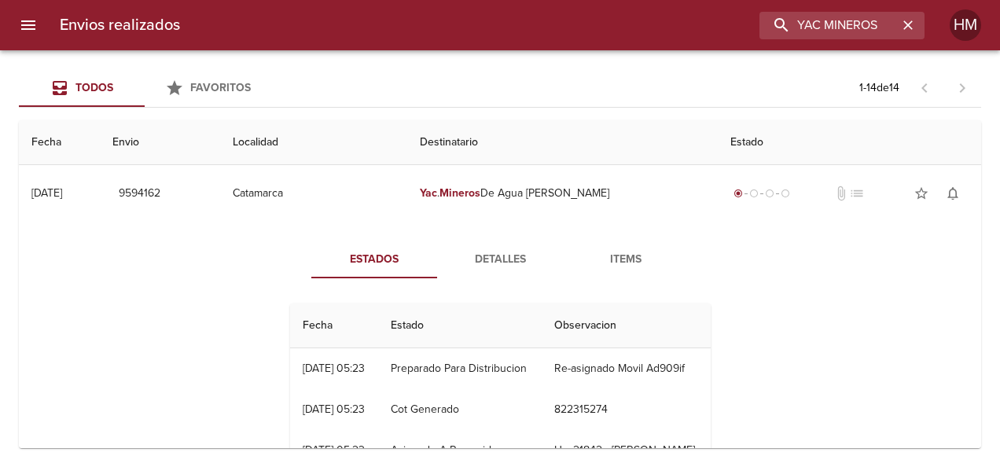
click at [486, 260] on span "Detalles" at bounding box center [500, 260] width 107 height 20
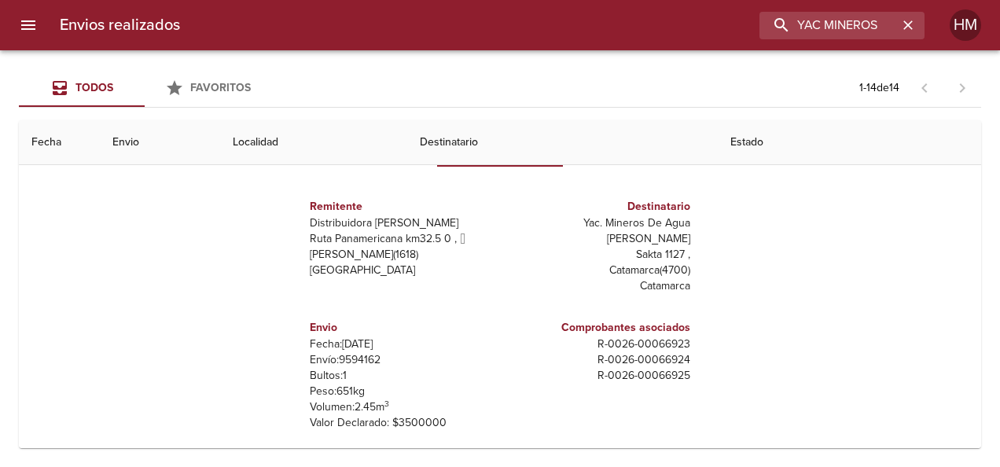
scroll to position [157, 0]
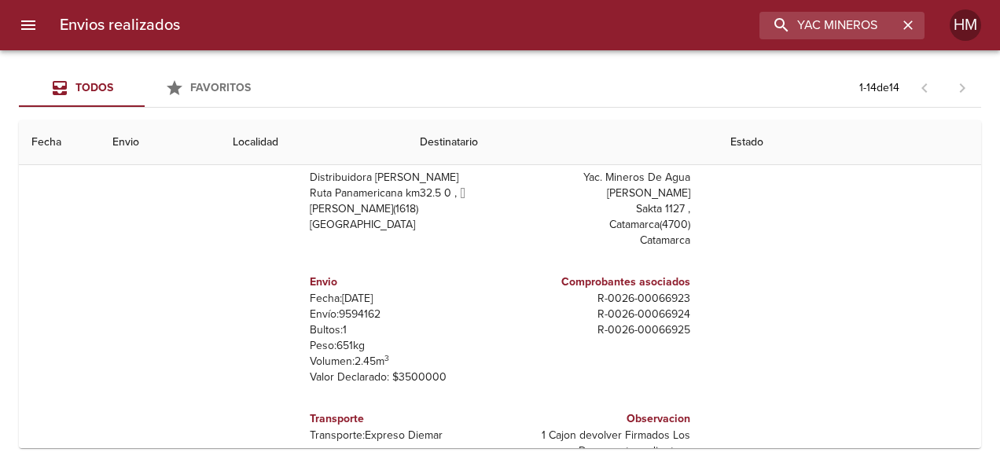
click at [344, 307] on p "Envío: 9594162" at bounding box center [402, 315] width 184 height 16
copy p "9594162"
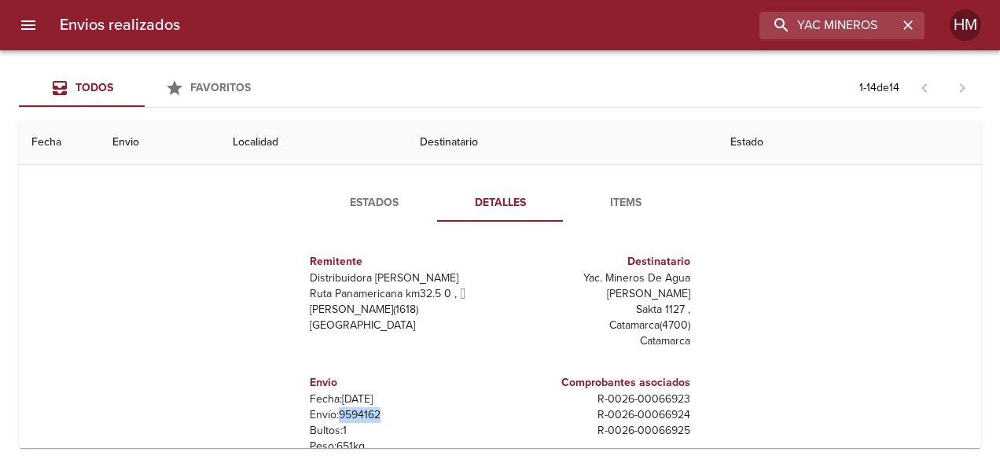
scroll to position [0, 0]
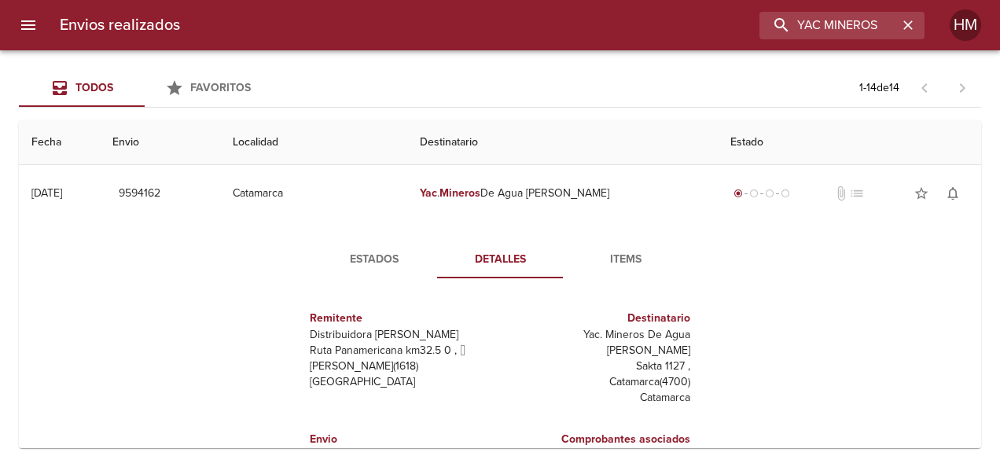
click at [381, 260] on span "Estados" at bounding box center [374, 260] width 107 height 20
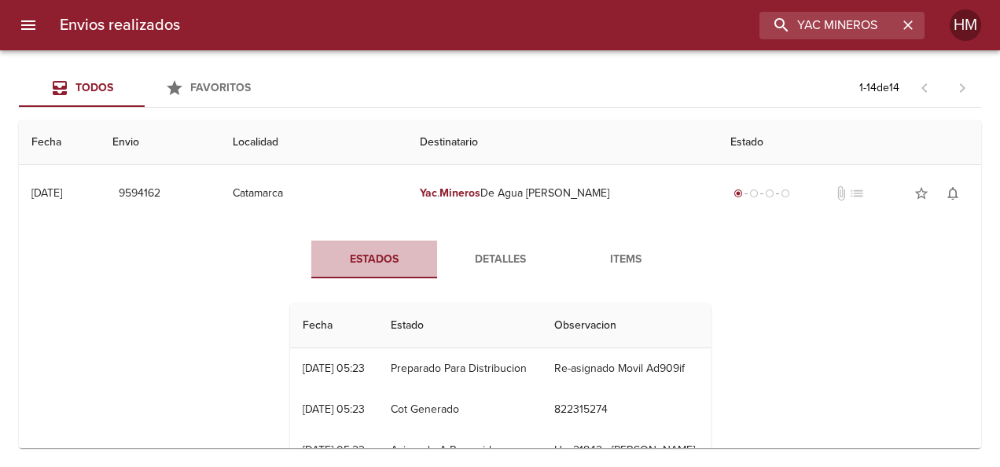
click at [369, 252] on span "Estados" at bounding box center [374, 260] width 107 height 20
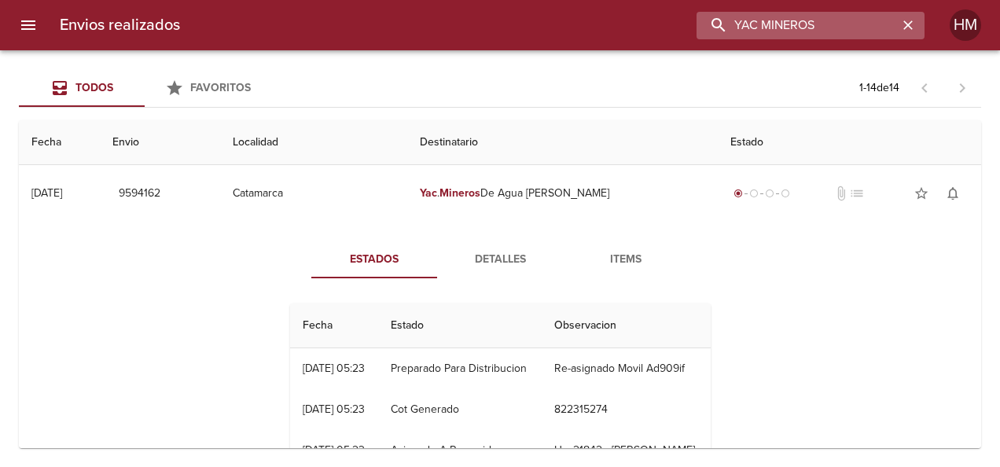
click at [867, 12] on input "YAC MINEROS" at bounding box center [797, 26] width 201 height 28
click at [911, 22] on icon "button" at bounding box center [908, 24] width 9 height 9
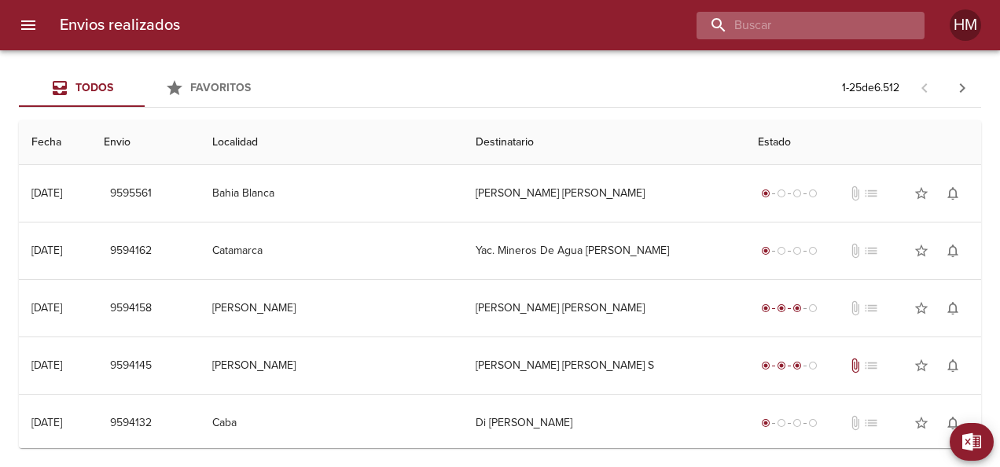
click at [866, 31] on input "buscar" at bounding box center [797, 26] width 201 height 28
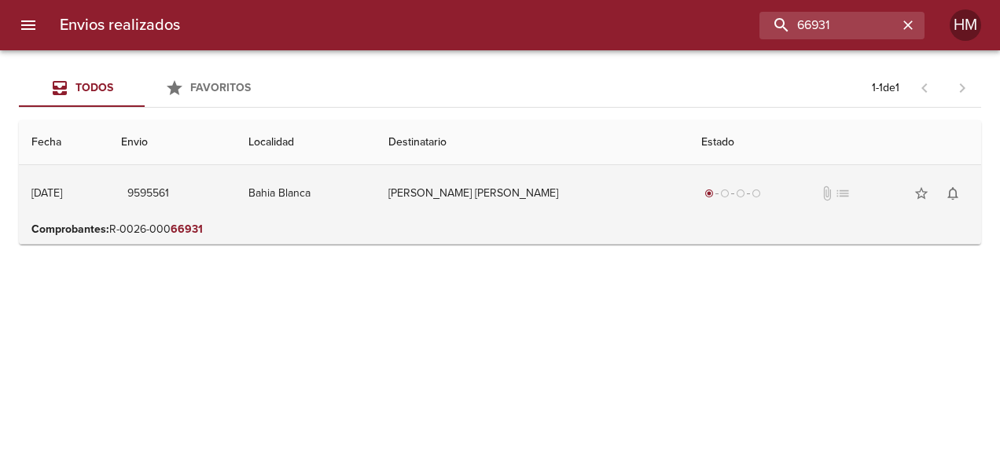
click at [563, 168] on td "[PERSON_NAME] [PERSON_NAME]" at bounding box center [532, 193] width 312 height 57
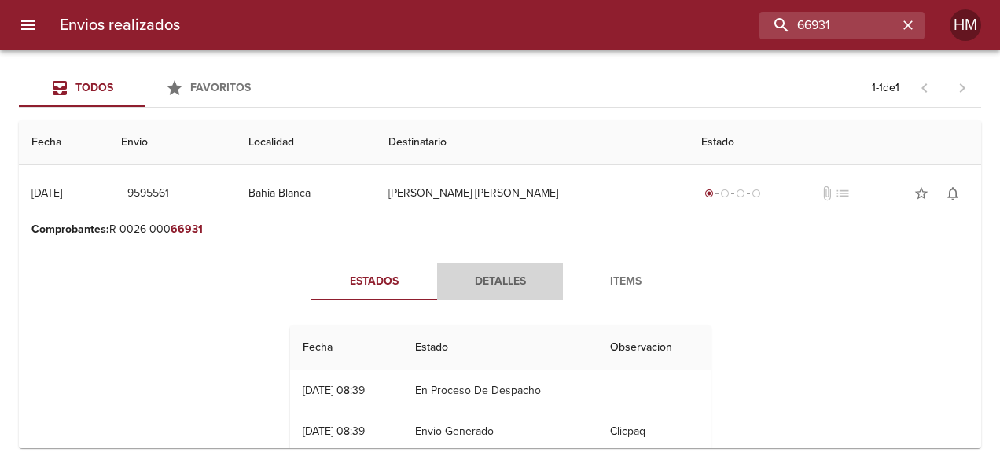
click at [489, 289] on span "Detalles" at bounding box center [500, 282] width 107 height 20
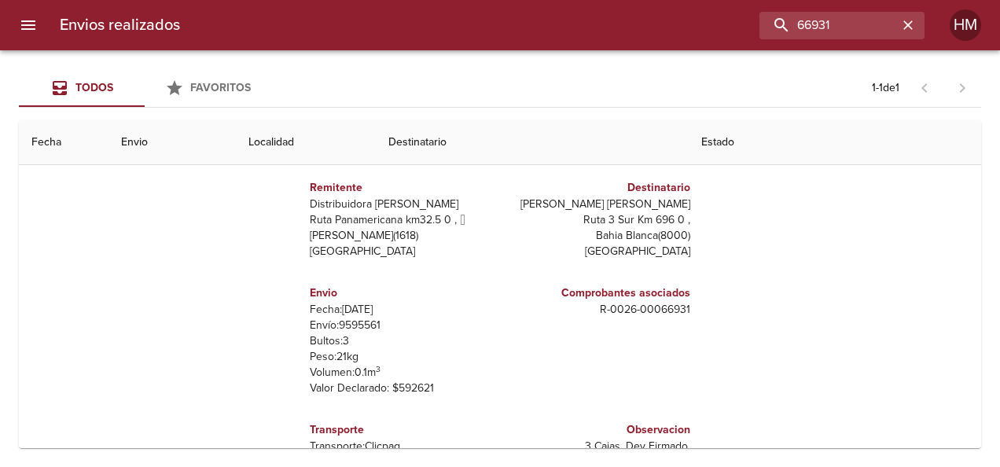
scroll to position [157, 0]
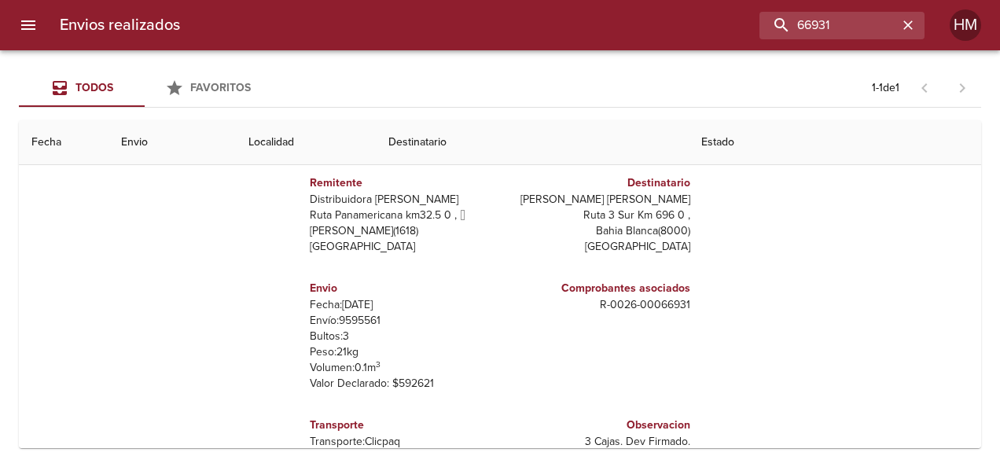
click at [358, 317] on p "Envío: 9595561" at bounding box center [402, 321] width 184 height 16
copy p "9595561"
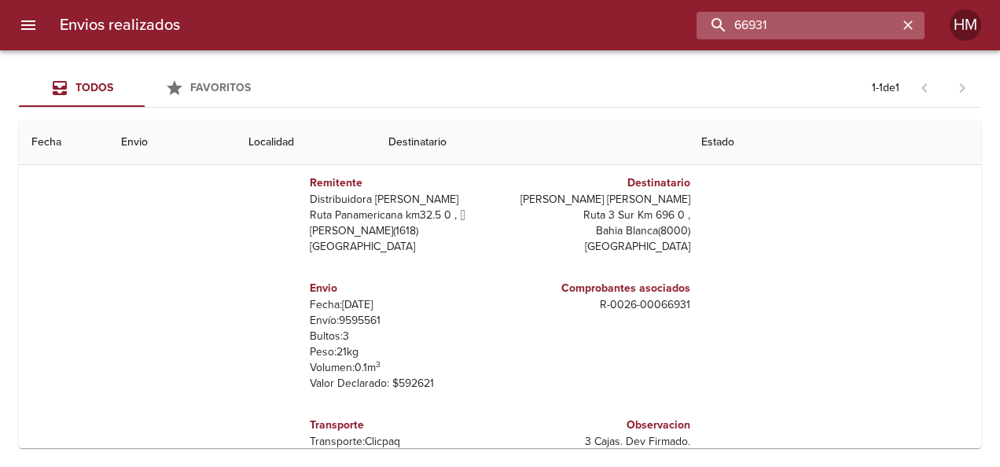
click at [867, 35] on input "66931" at bounding box center [797, 26] width 201 height 28
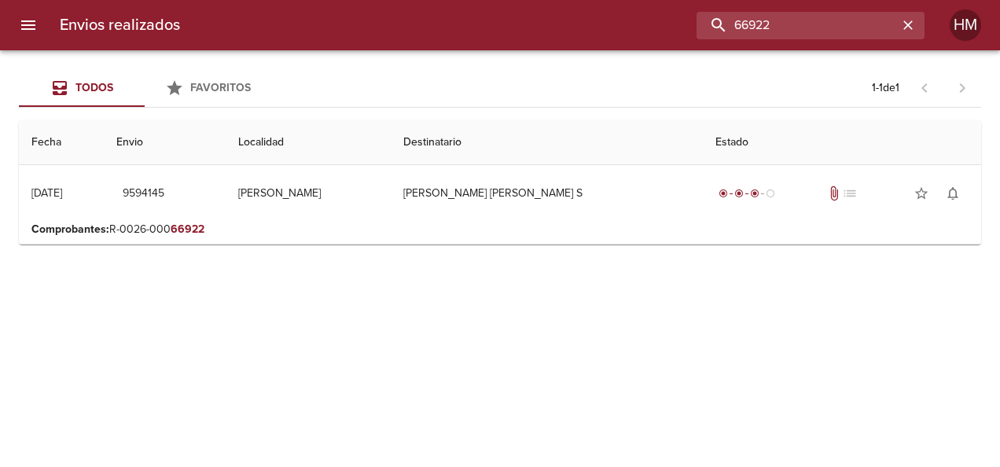
scroll to position [0, 0]
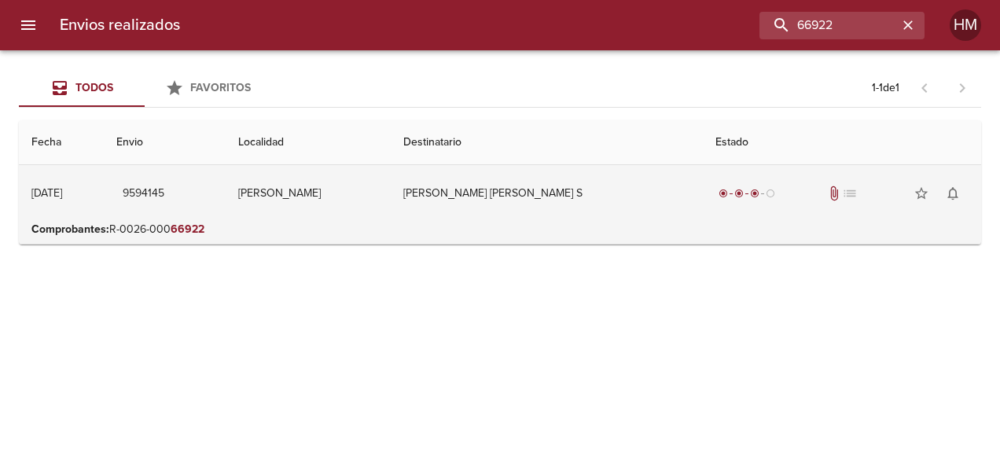
click at [631, 192] on td "[PERSON_NAME] [PERSON_NAME] S" at bounding box center [546, 193] width 311 height 57
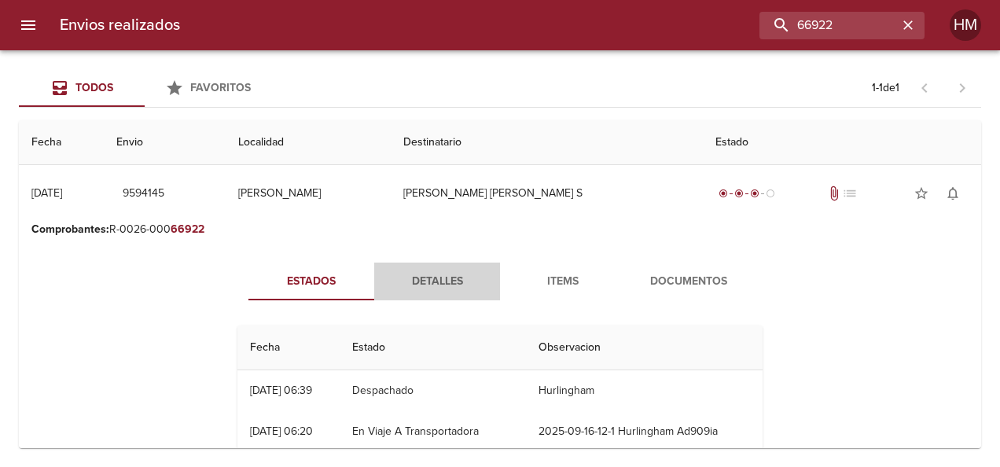
click at [429, 282] on span "Detalles" at bounding box center [437, 282] width 107 height 20
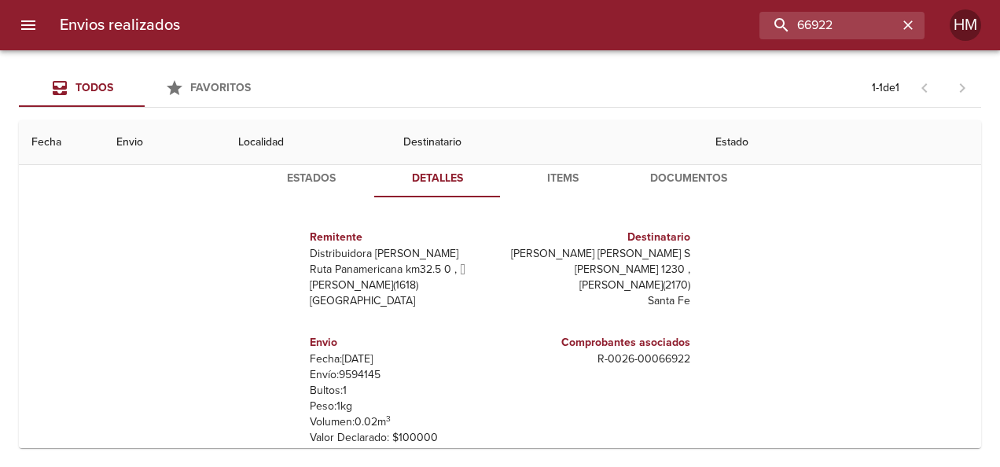
scroll to position [157, 0]
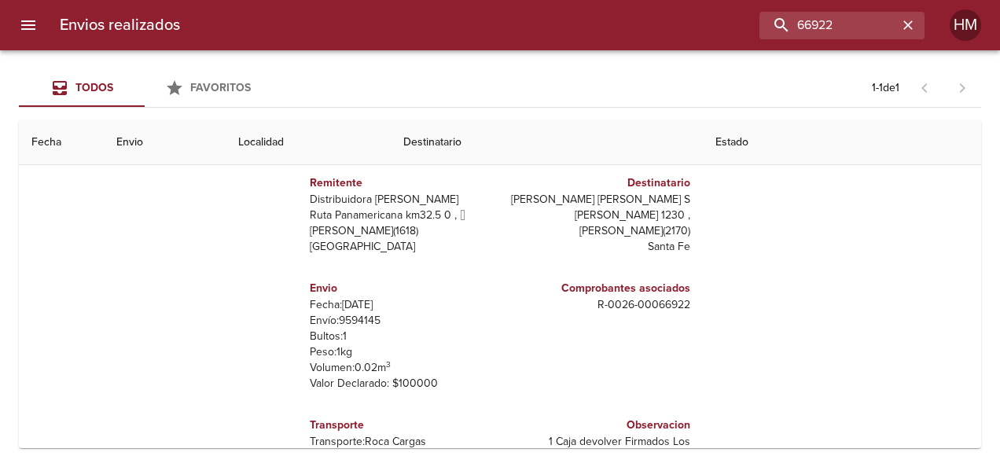
click at [336, 321] on p "Envío: 9594145" at bounding box center [402, 321] width 184 height 16
copy p "9594145"
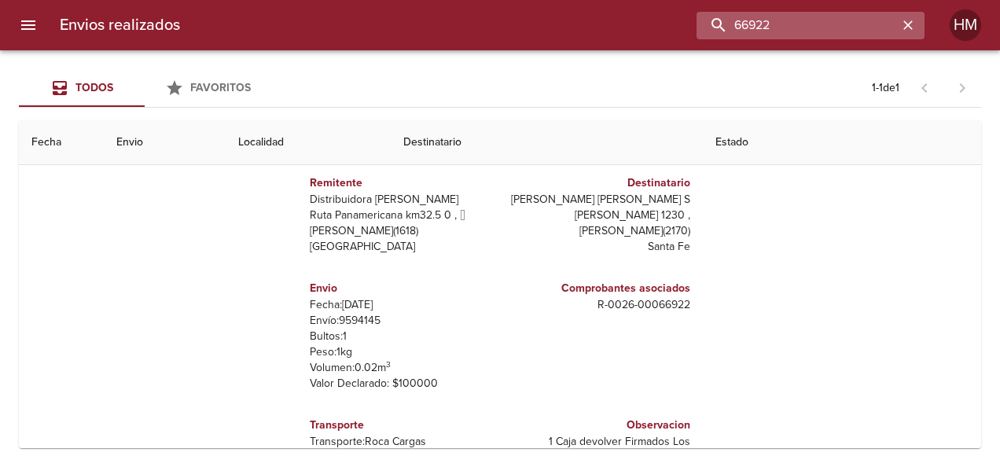
click at [878, 25] on input "66922" at bounding box center [797, 26] width 201 height 28
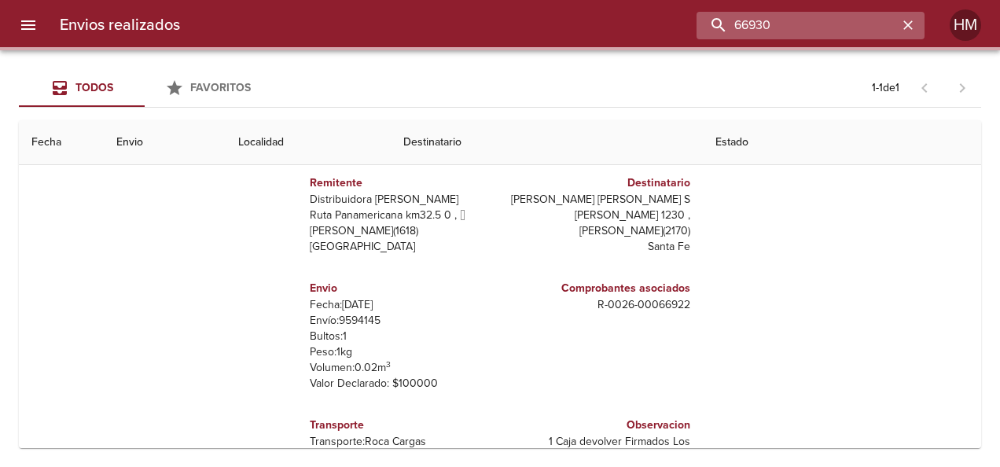
scroll to position [0, 0]
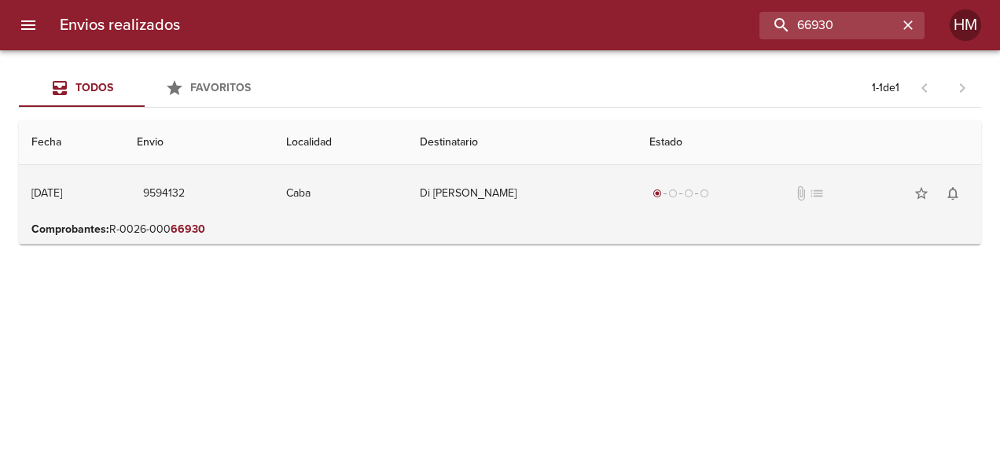
click at [484, 212] on td "Di [PERSON_NAME]" at bounding box center [522, 193] width 230 height 57
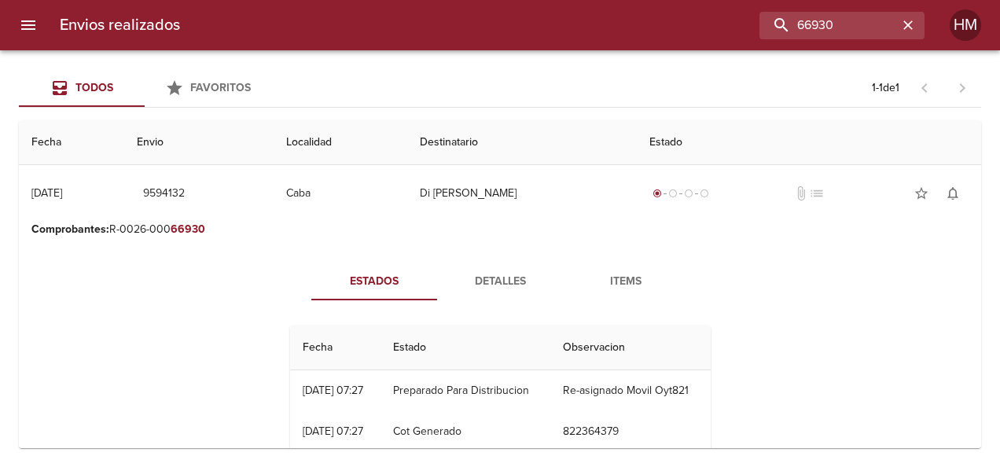
click at [481, 270] on button "Detalles" at bounding box center [500, 282] width 126 height 38
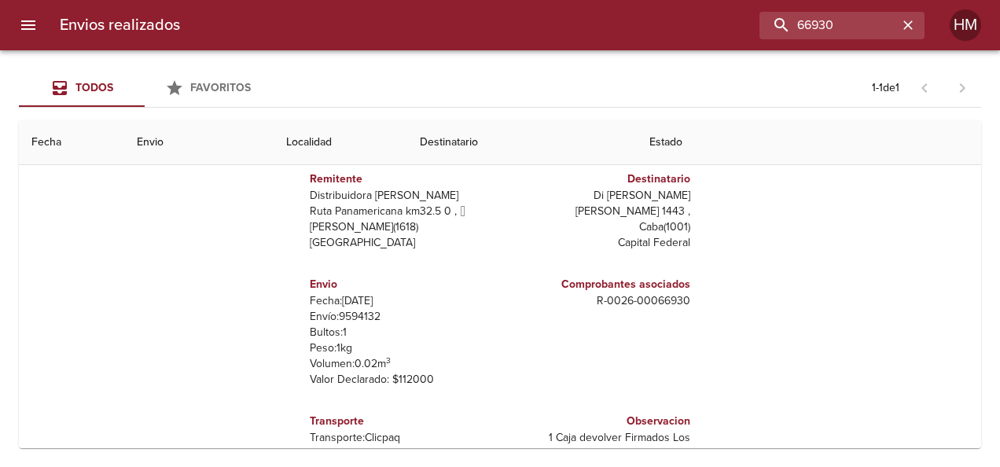
scroll to position [157, 0]
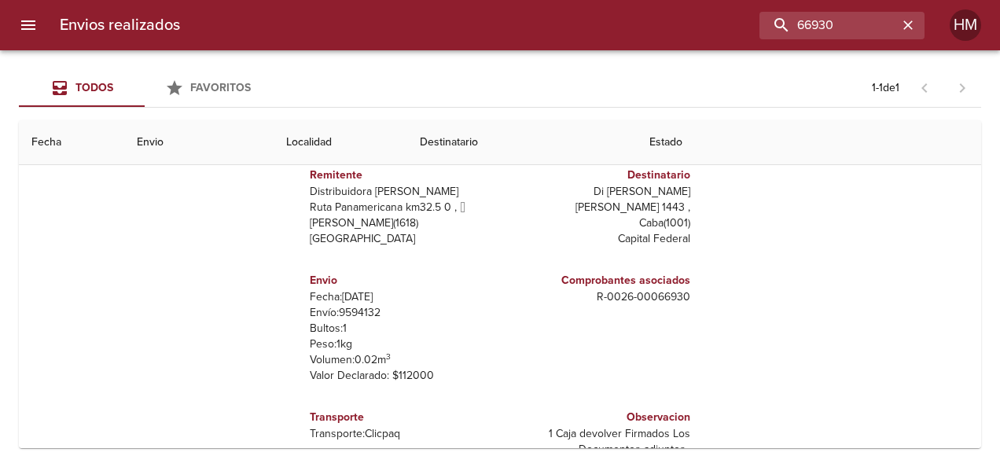
click at [354, 313] on p "Envío: 9594132" at bounding box center [402, 313] width 184 height 16
copy p "9594132"
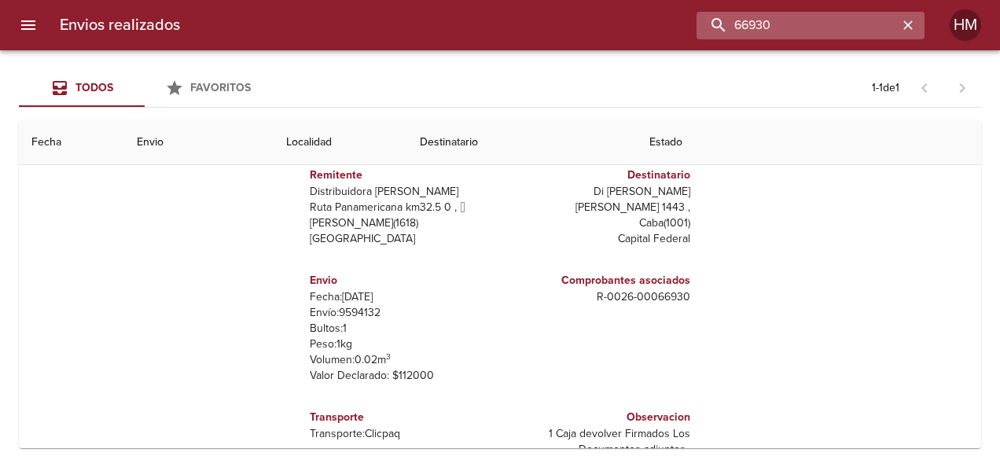
click at [848, 25] on input "66930" at bounding box center [797, 26] width 201 height 28
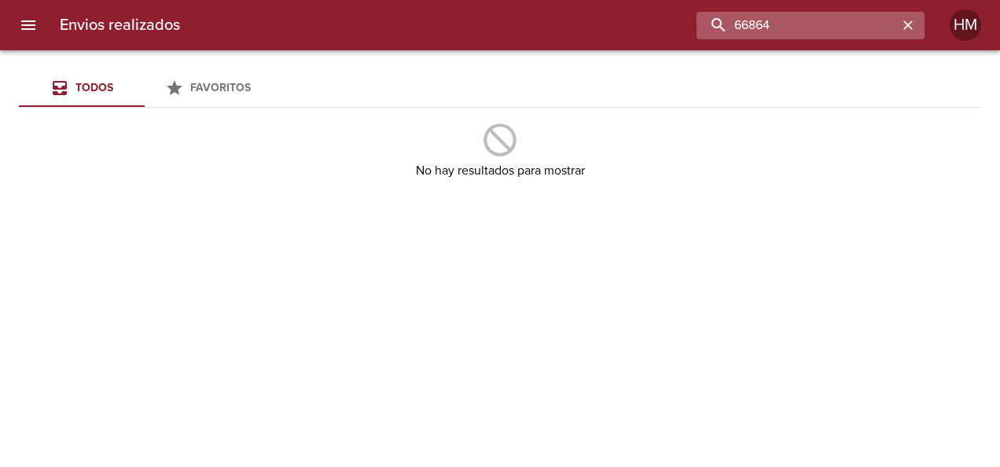
type input "66864"
